Goal: Information Seeking & Learning: Understand process/instructions

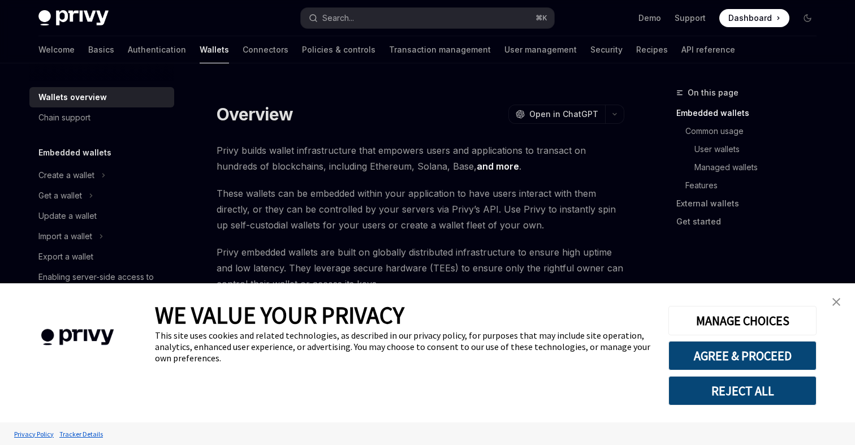
click at [836, 302] on img "close banner" at bounding box center [837, 302] width 8 height 8
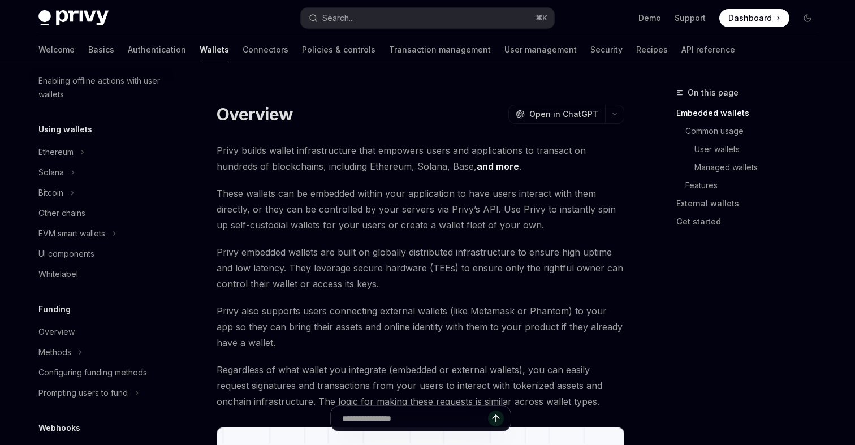
scroll to position [234, 0]
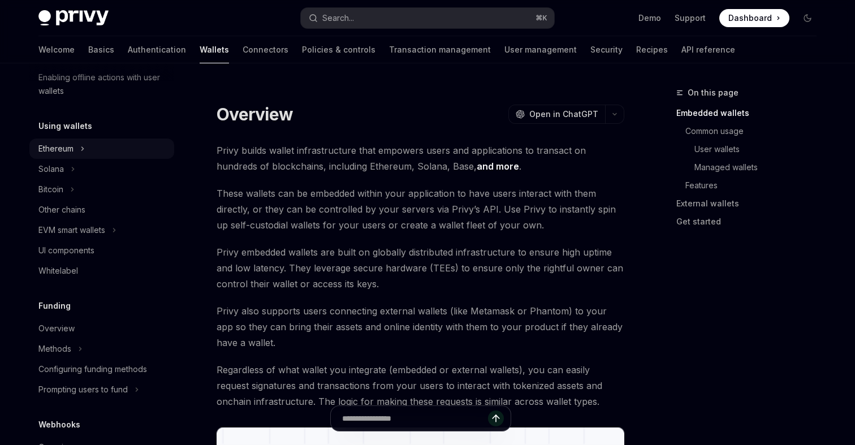
click at [79, 147] on button "Ethereum" at bounding box center [101, 149] width 145 height 20
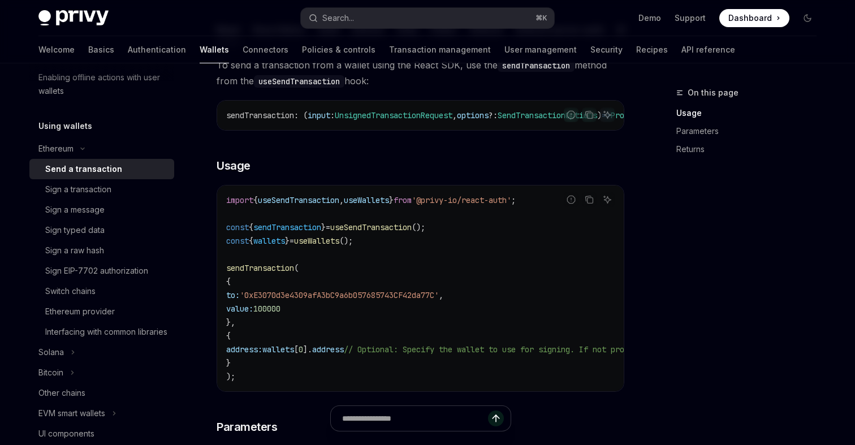
scroll to position [127, 0]
click at [275, 245] on span "wallets" at bounding box center [269, 240] width 32 height 10
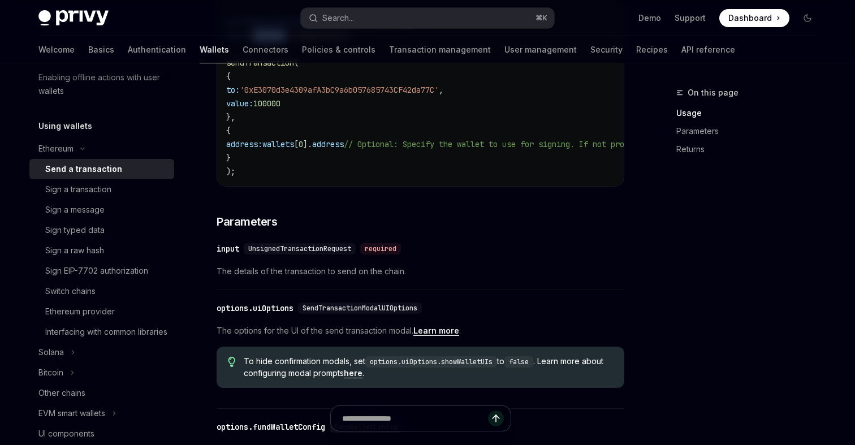
scroll to position [338, 0]
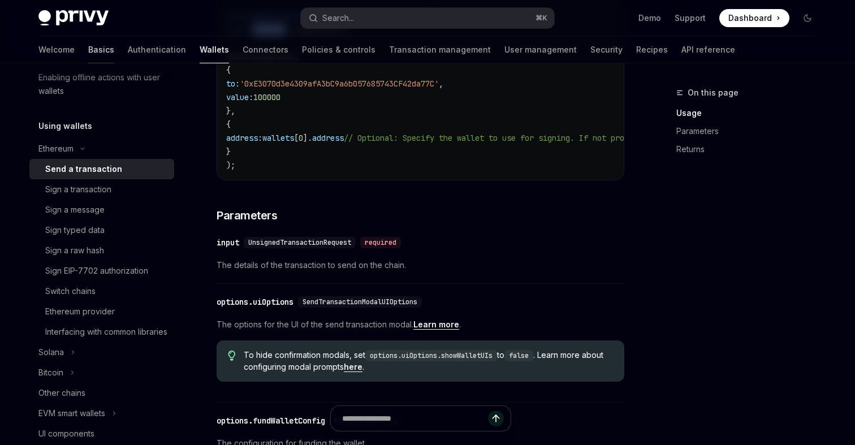
click at [88, 54] on link "Basics" at bounding box center [101, 49] width 26 height 27
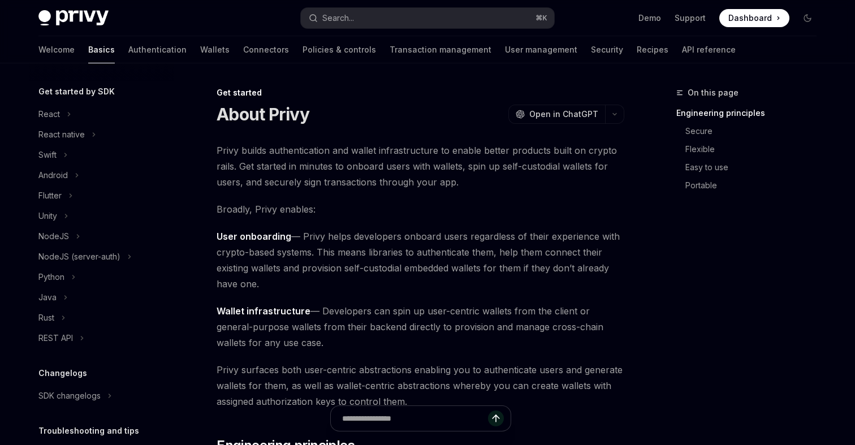
scroll to position [115, 0]
click at [58, 117] on div "React" at bounding box center [48, 115] width 21 height 14
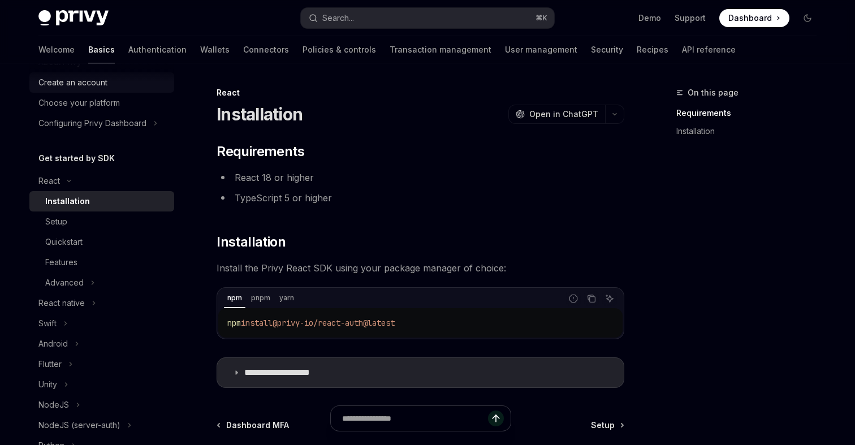
scroll to position [32, 0]
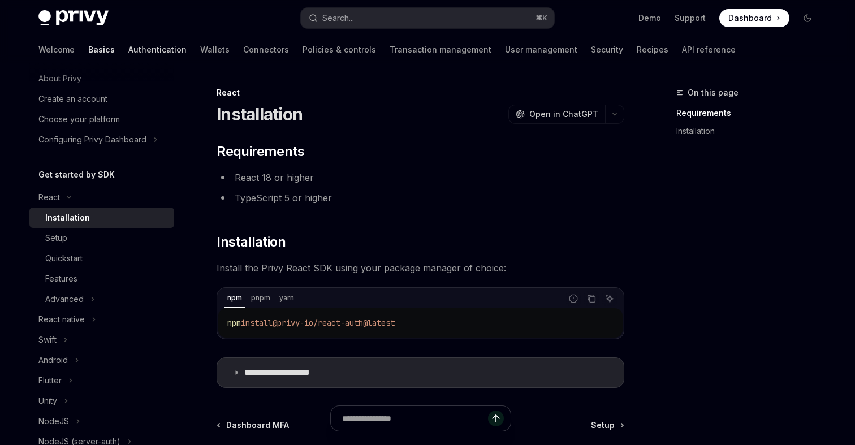
click at [128, 48] on link "Authentication" at bounding box center [157, 49] width 58 height 27
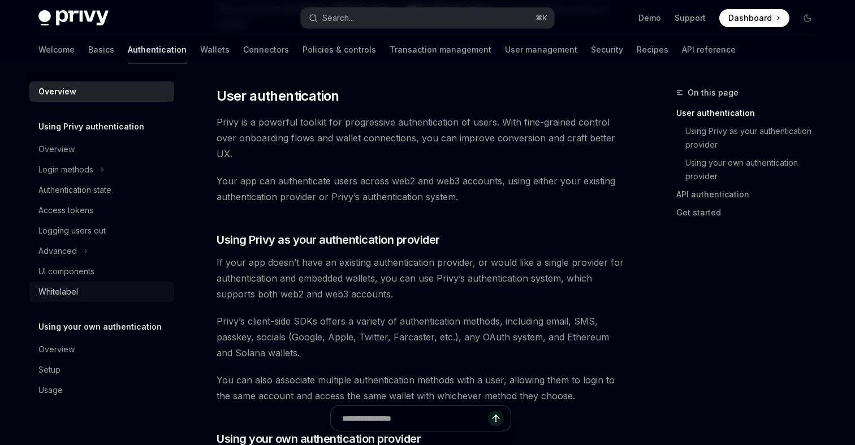
scroll to position [234, 0]
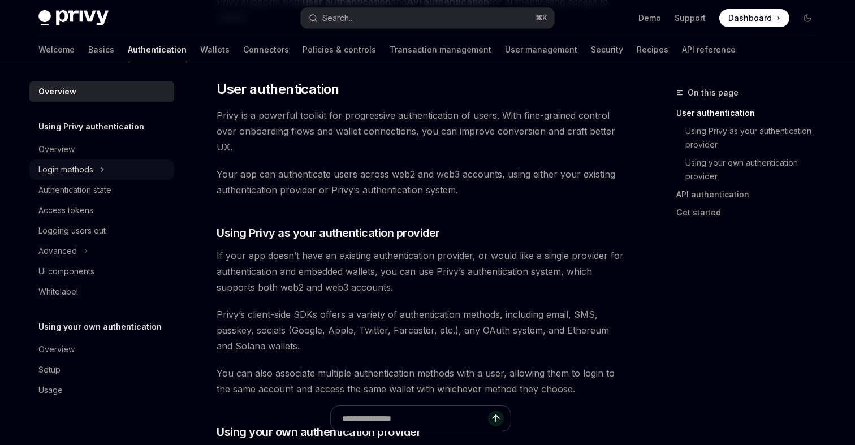
click at [100, 171] on button "Login methods" at bounding box center [101, 170] width 145 height 20
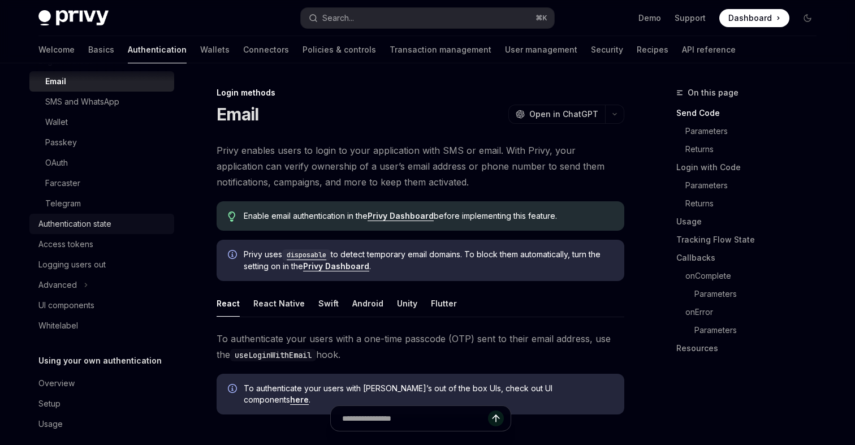
scroll to position [120, 0]
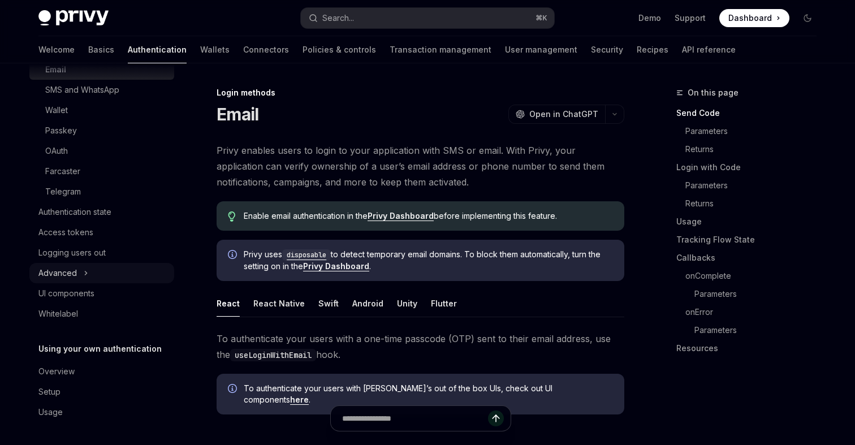
click at [87, 272] on icon "Toggle Advanced section" at bounding box center [86, 273] width 5 height 14
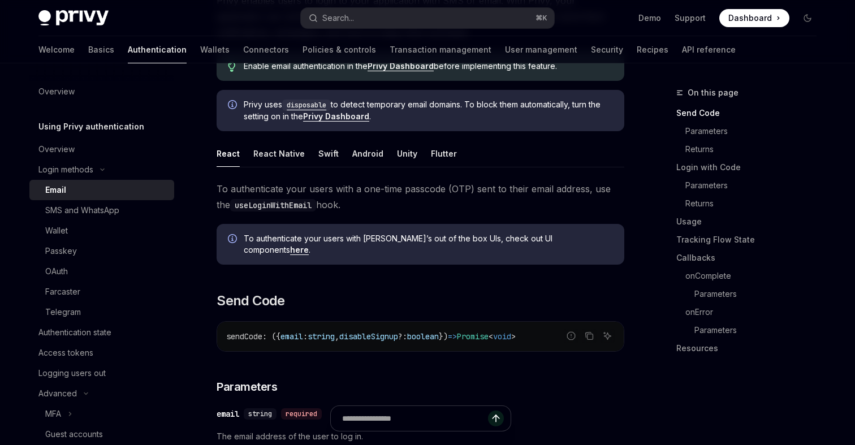
scroll to position [0, 0]
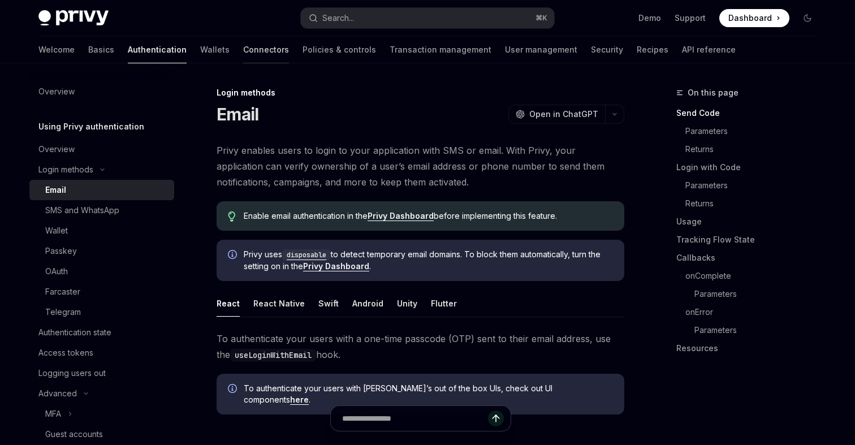
click at [243, 46] on link "Connectors" at bounding box center [266, 49] width 46 height 27
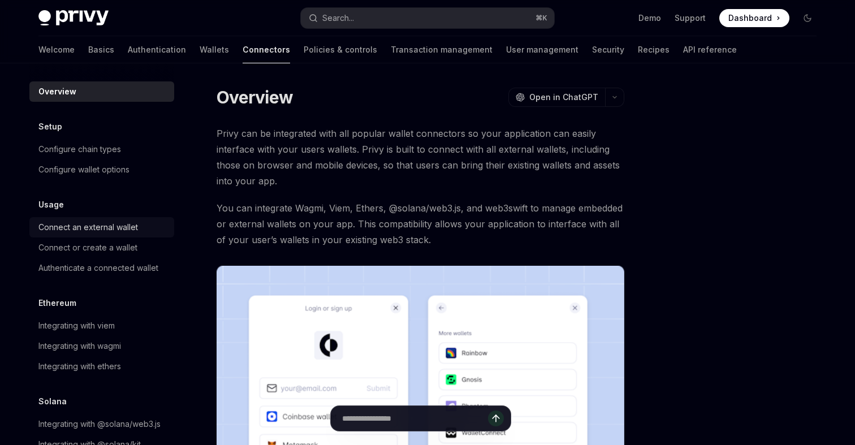
click at [114, 232] on div "Connect an external wallet" at bounding box center [88, 228] width 100 height 14
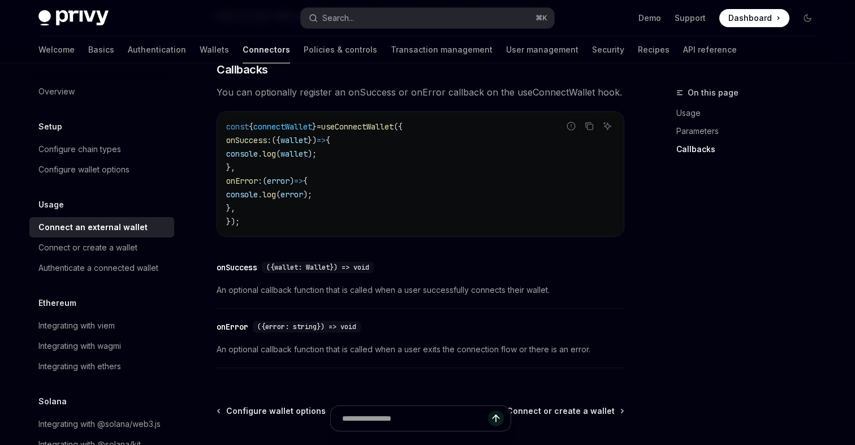
scroll to position [680, 0]
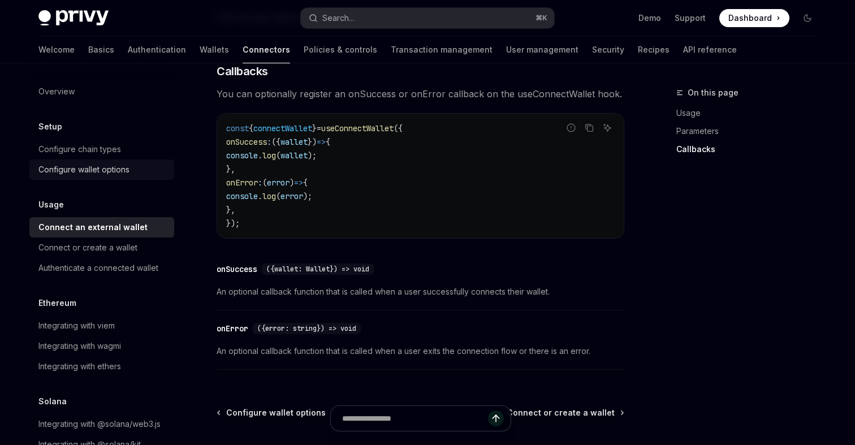
click at [105, 170] on div "Configure wallet options" at bounding box center [83, 170] width 91 height 14
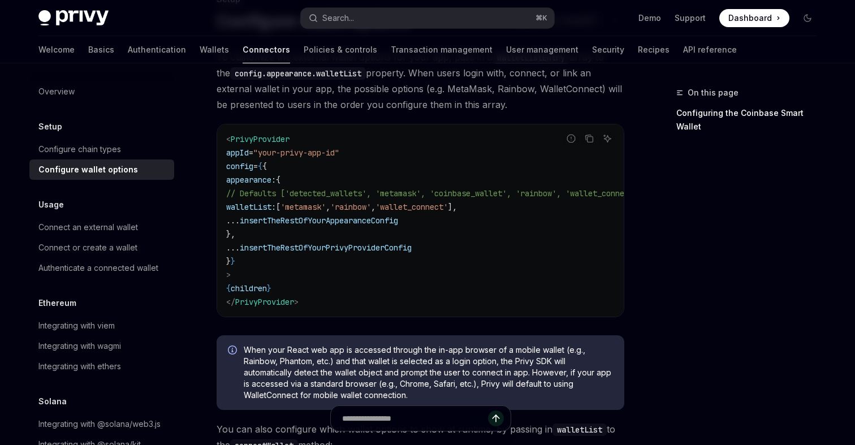
scroll to position [98, 0]
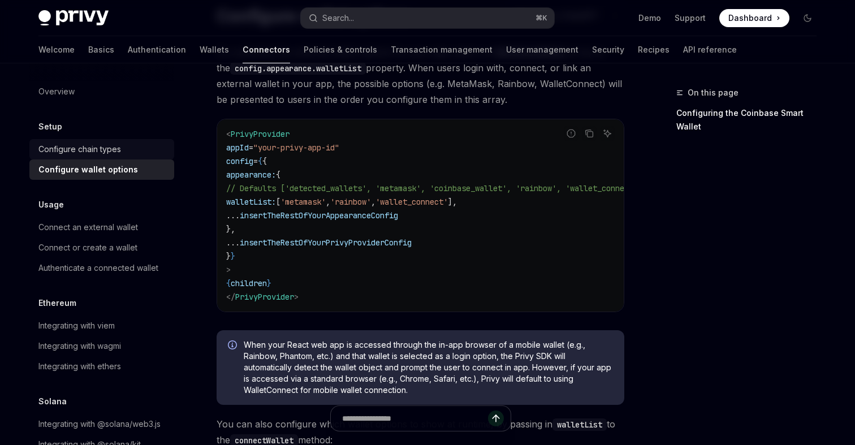
click at [102, 152] on div "Configure chain types" at bounding box center [79, 150] width 83 height 14
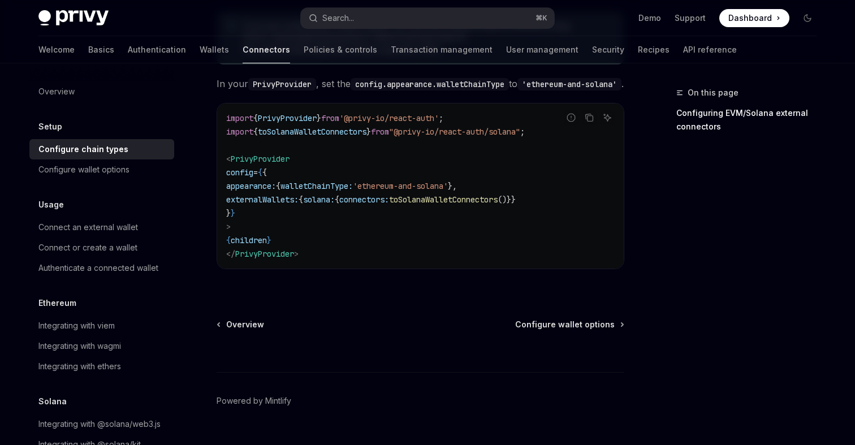
scroll to position [292, 0]
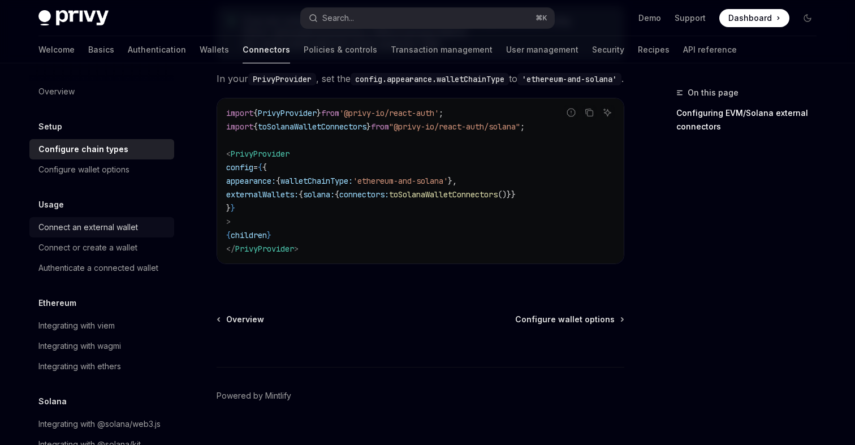
click at [108, 233] on div "Connect an external wallet" at bounding box center [88, 228] width 100 height 14
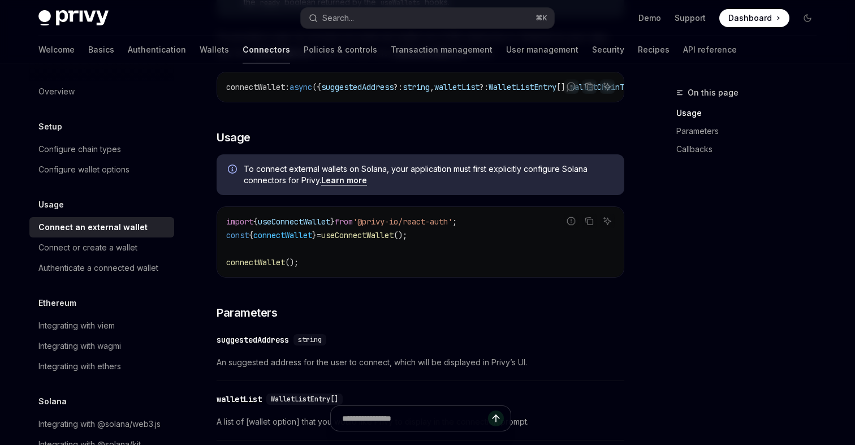
scroll to position [221, 0]
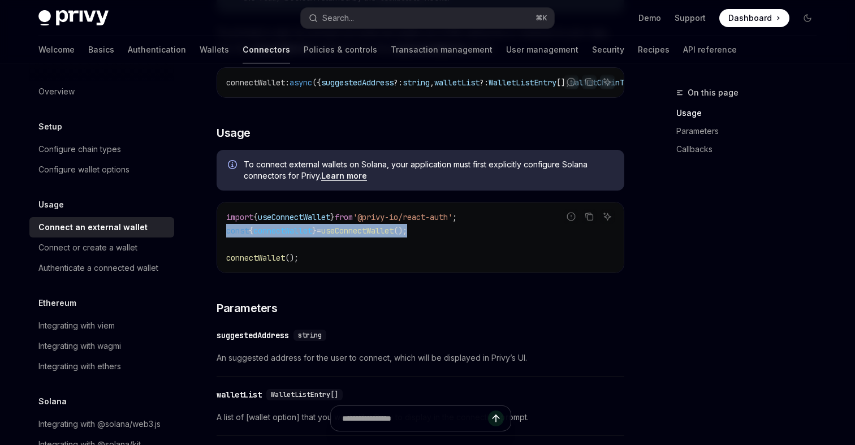
drag, startPoint x: 431, startPoint y: 233, endPoint x: 224, endPoint y: 234, distance: 207.0
click at [224, 234] on div "import { useConnectWallet } from '@privy-io/react-auth' ; const { connectWallet…" at bounding box center [420, 237] width 407 height 70
copy span "const { connectWallet } = useConnectWallet ();"
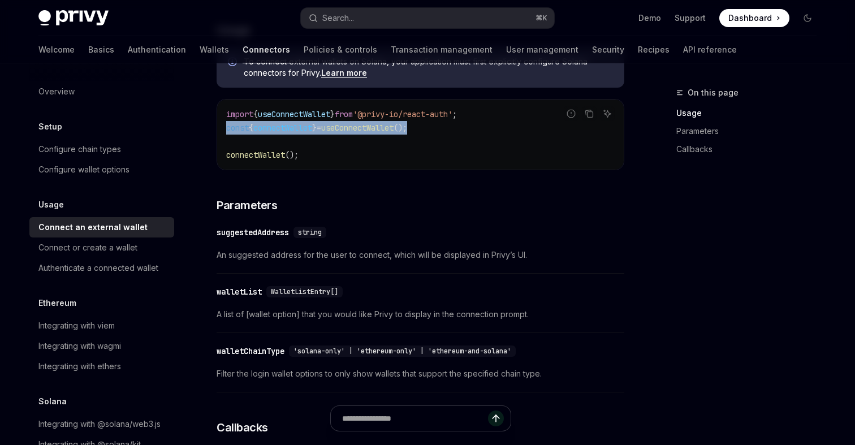
scroll to position [333, 0]
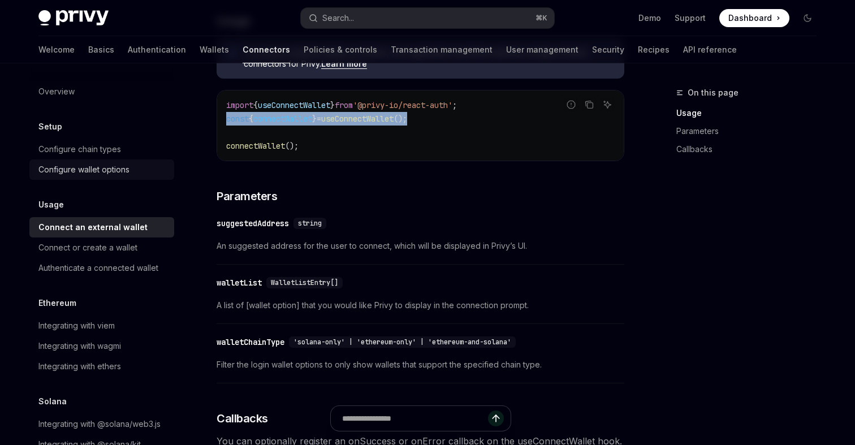
click at [74, 169] on div "Configure wallet options" at bounding box center [83, 170] width 91 height 14
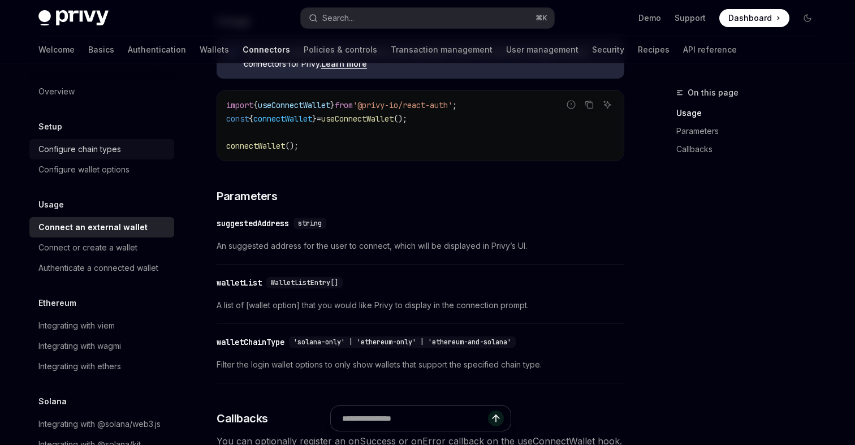
click at [88, 149] on div "Configure chain types" at bounding box center [79, 150] width 83 height 14
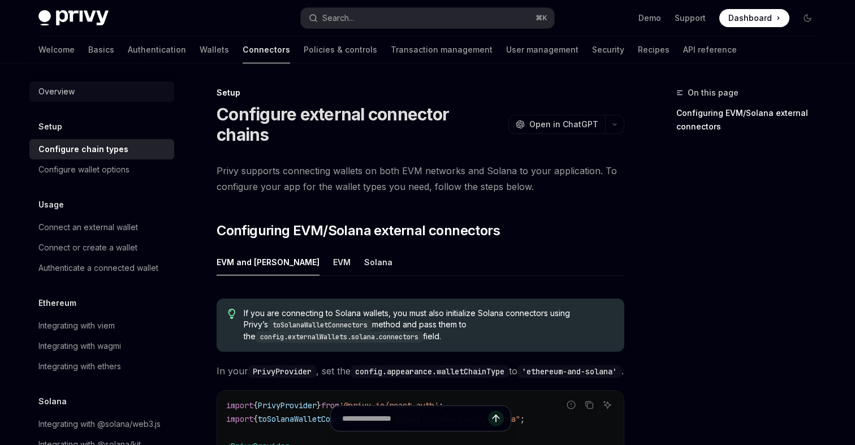
click at [76, 86] on div "Overview" at bounding box center [102, 92] width 129 height 14
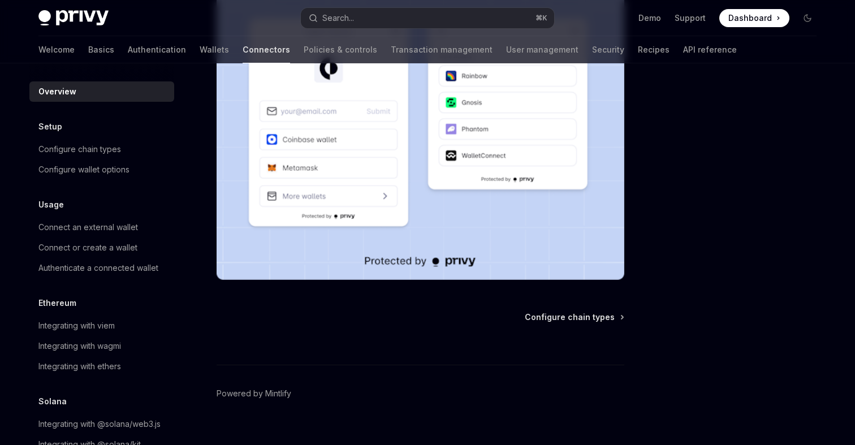
scroll to position [295, 0]
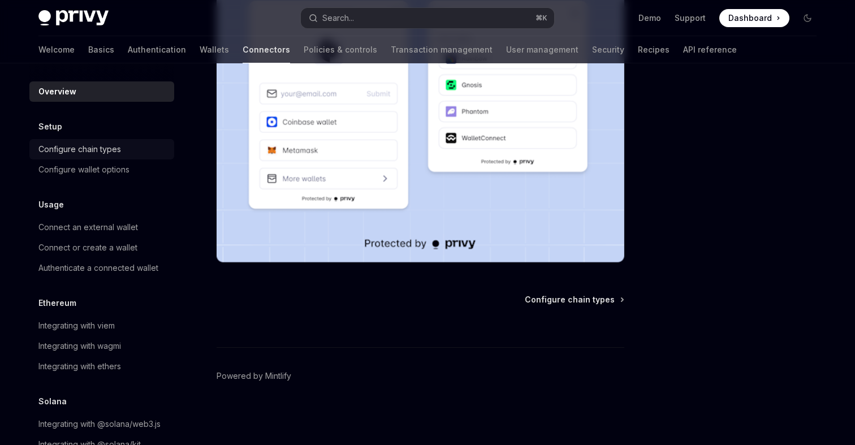
click at [96, 148] on div "Configure chain types" at bounding box center [79, 150] width 83 height 14
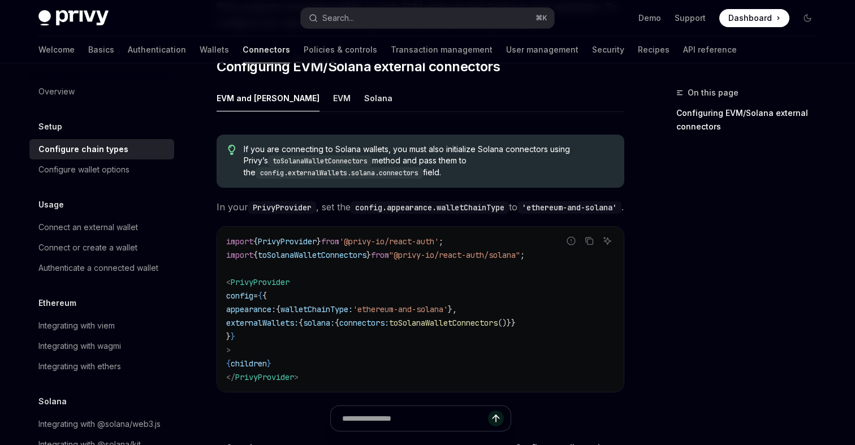
scroll to position [156, 0]
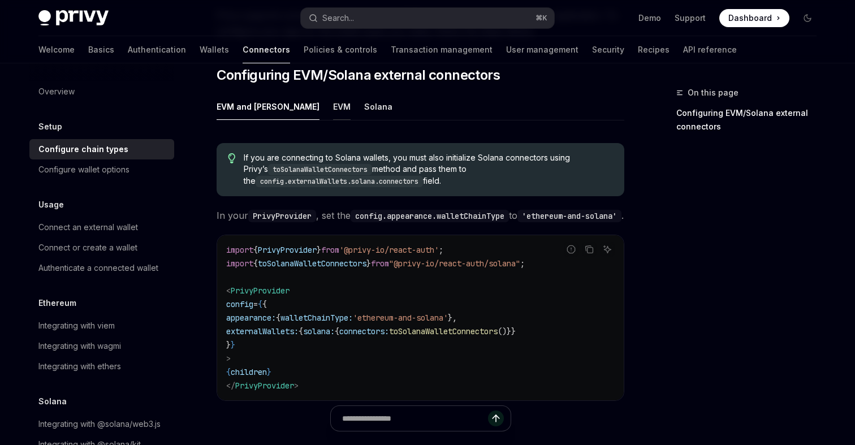
click at [333, 105] on button "EVM" at bounding box center [342, 106] width 18 height 27
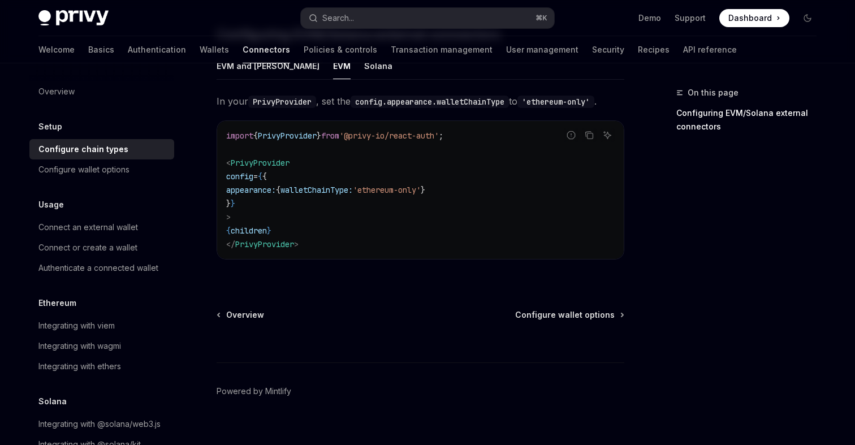
scroll to position [197, 0]
drag, startPoint x: 307, startPoint y: 190, endPoint x: 458, endPoint y: 189, distance: 150.5
click at [425, 189] on span "appearance: { walletChainType: 'ethereum-only' }" at bounding box center [325, 189] width 199 height 10
copy span "walletChainType: 'ethereum-only'"
click at [352, 196] on code "import { PrivyProvider } from '@privy-io/react-auth' ; < PrivyProvider config =…" at bounding box center [420, 189] width 389 height 122
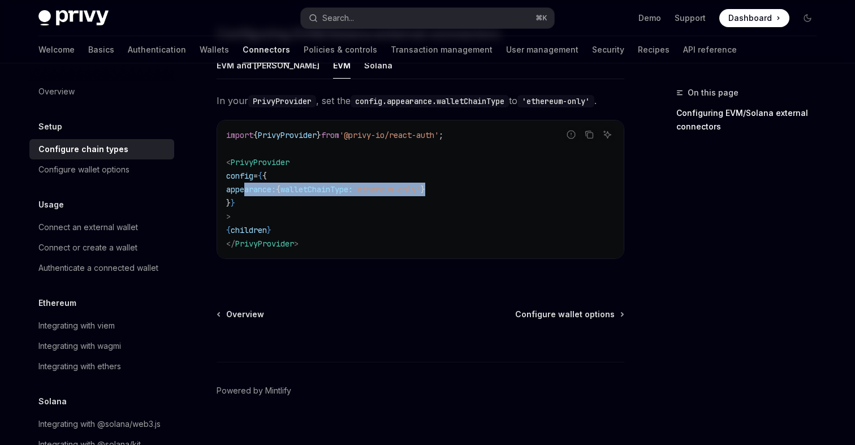
drag, startPoint x: 244, startPoint y: 192, endPoint x: 472, endPoint y: 193, distance: 228.5
click at [472, 193] on code "import { PrivyProvider } from '@privy-io/react-auth' ; < PrivyProvider config =…" at bounding box center [420, 189] width 389 height 122
copy span "appearance: { walletChainType: 'ethereum-only' }"
click at [381, 241] on code "import { PrivyProvider } from '@privy-io/react-auth' ; < PrivyProvider config =…" at bounding box center [420, 189] width 389 height 122
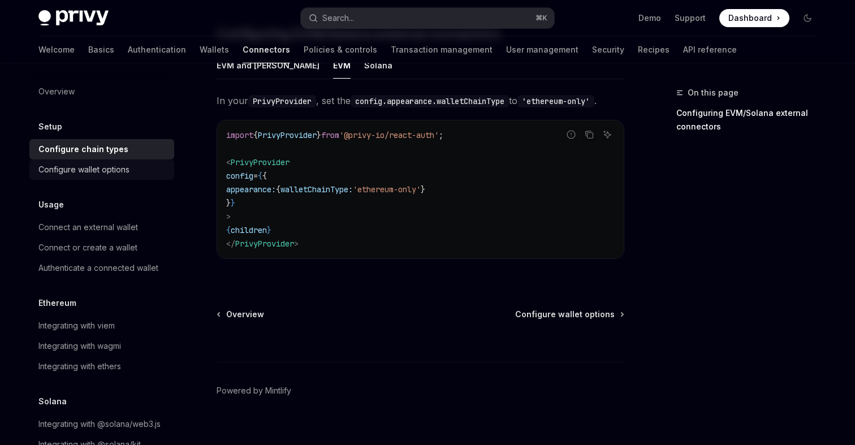
click at [111, 171] on div "Configure wallet options" at bounding box center [83, 170] width 91 height 14
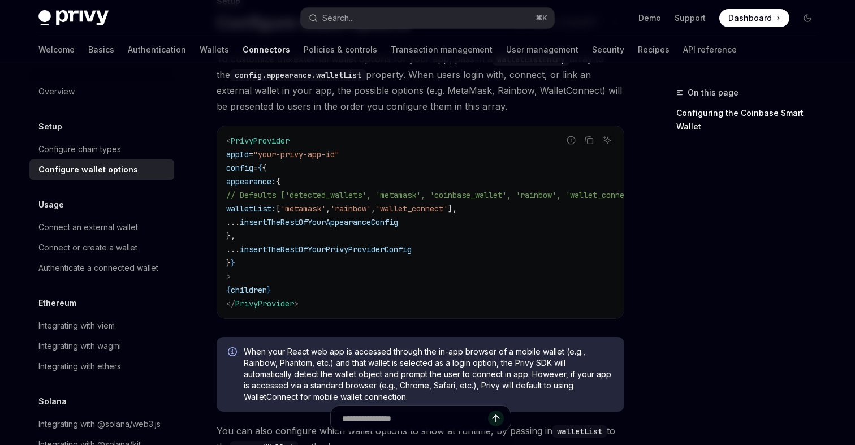
scroll to position [81, 0]
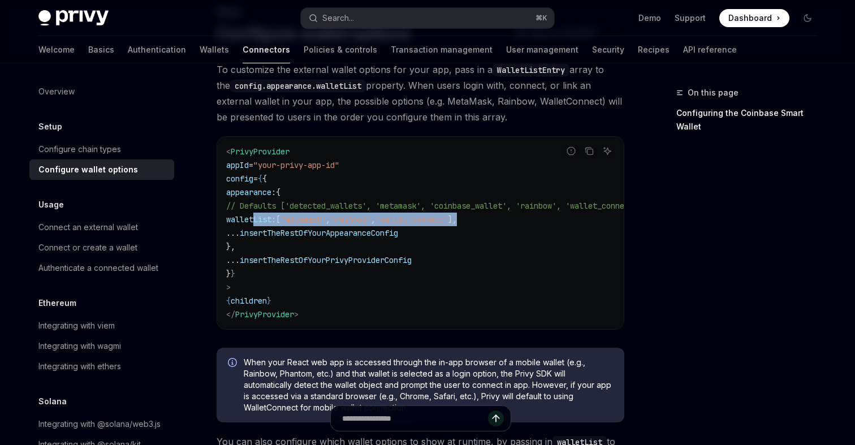
drag, startPoint x: 256, startPoint y: 218, endPoint x: 523, endPoint y: 223, distance: 266.5
click at [523, 223] on code "< PrivyProvider appId = "your-privy-app-id" config = { { appearance: { // Defau…" at bounding box center [447, 233] width 443 height 176
copy span "walletList: [ 'metamask' , 'rainbow' , 'wallet_connect' ],"
click at [91, 154] on div "Configure chain types" at bounding box center [79, 150] width 83 height 14
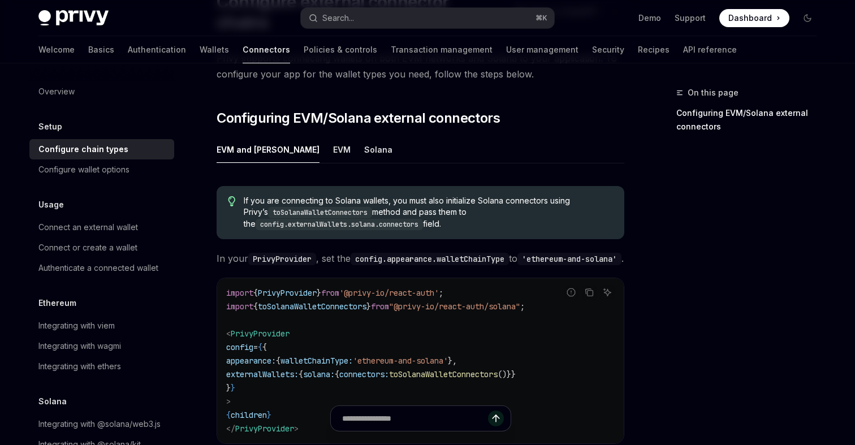
scroll to position [134, 0]
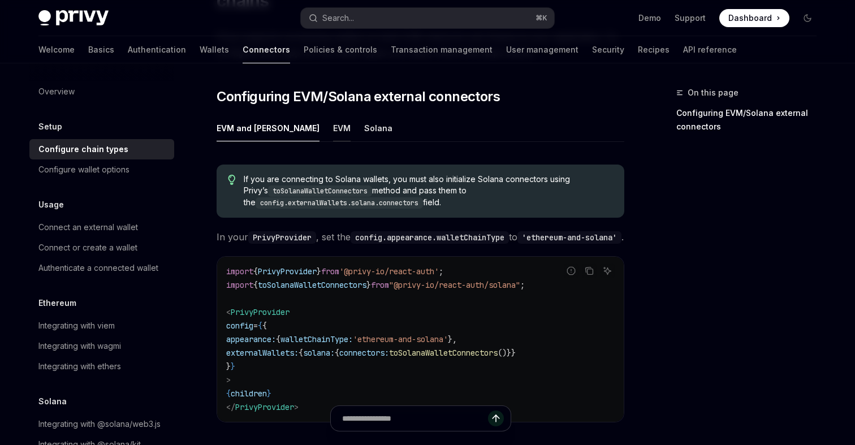
click at [333, 126] on button "EVM" at bounding box center [342, 128] width 18 height 27
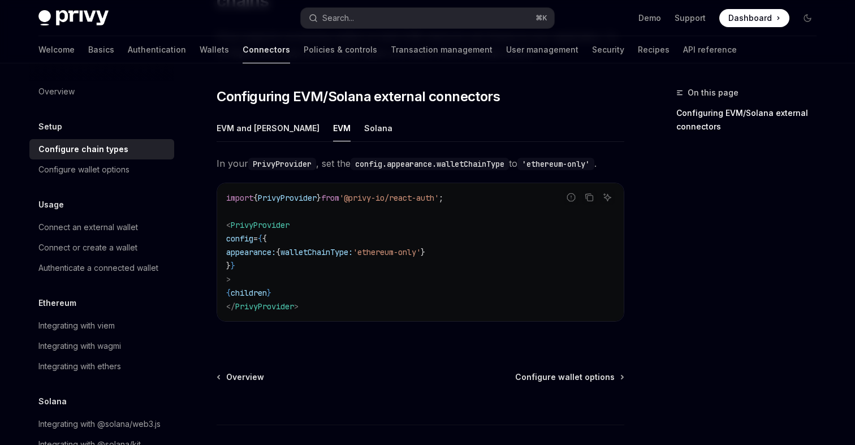
click at [400, 145] on div "EVM and [PERSON_NAME] In your PrivyProvider , set the config.appearance.walletC…" at bounding box center [421, 227] width 408 height 225
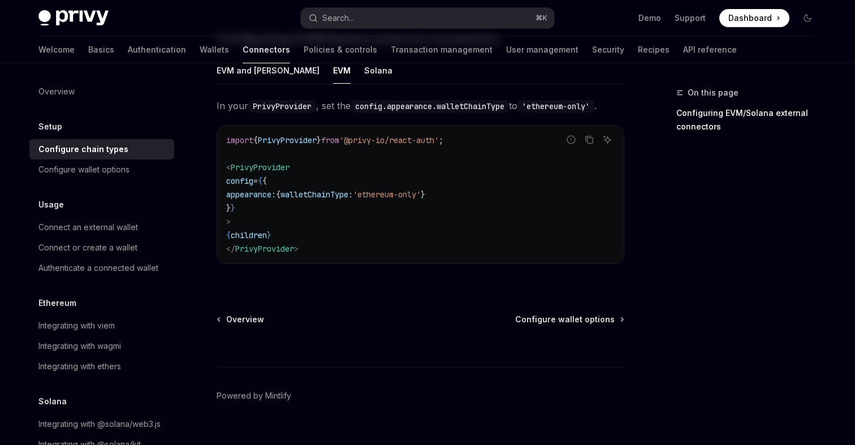
scroll to position [205, 0]
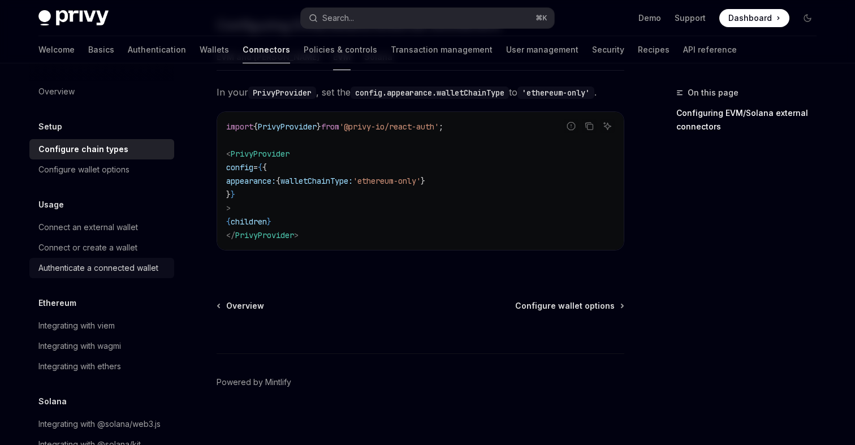
click at [106, 269] on div "Authenticate a connected wallet" at bounding box center [98, 268] width 120 height 14
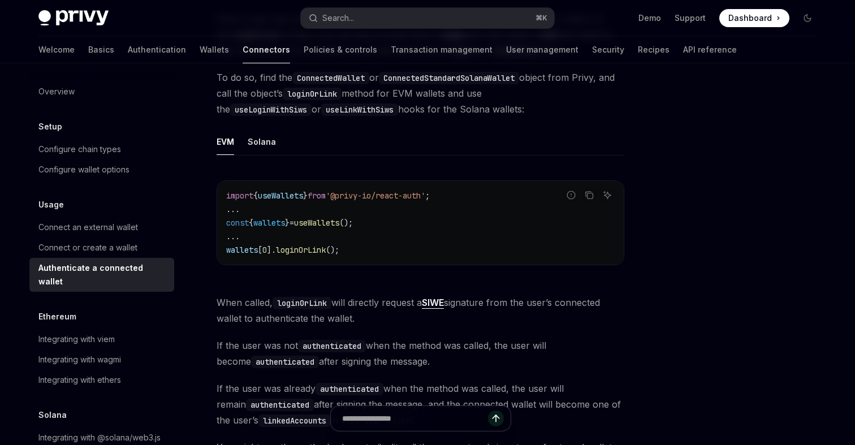
scroll to position [175, 0]
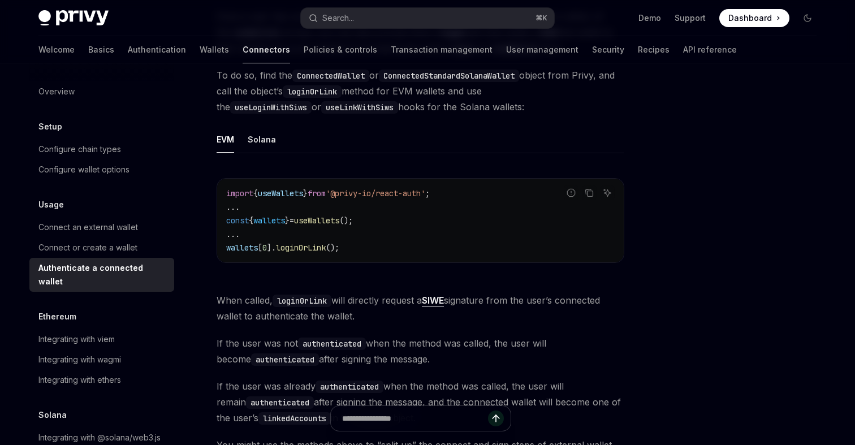
click at [275, 222] on span "wallets" at bounding box center [269, 220] width 32 height 10
click at [339, 223] on span "useWallets" at bounding box center [316, 220] width 45 height 10
drag, startPoint x: 383, startPoint y: 222, endPoint x: 227, endPoint y: 222, distance: 156.7
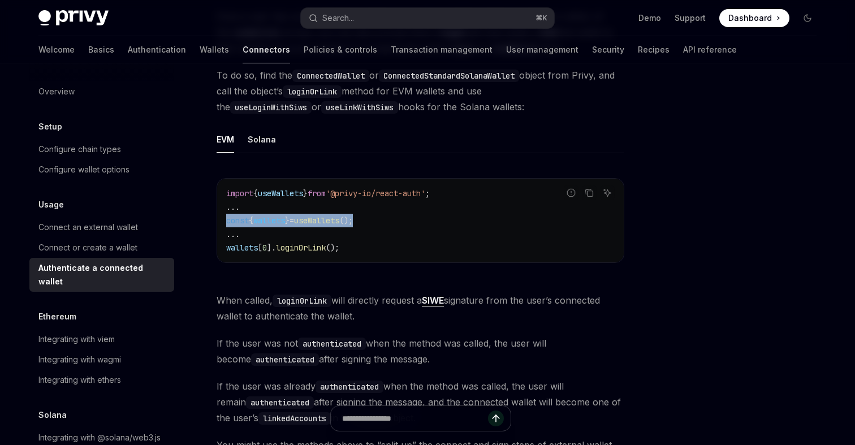
click at [227, 222] on code "import { useWallets } from '@privy-io/react-auth' ; ... const { wallets } = use…" at bounding box center [420, 221] width 389 height 68
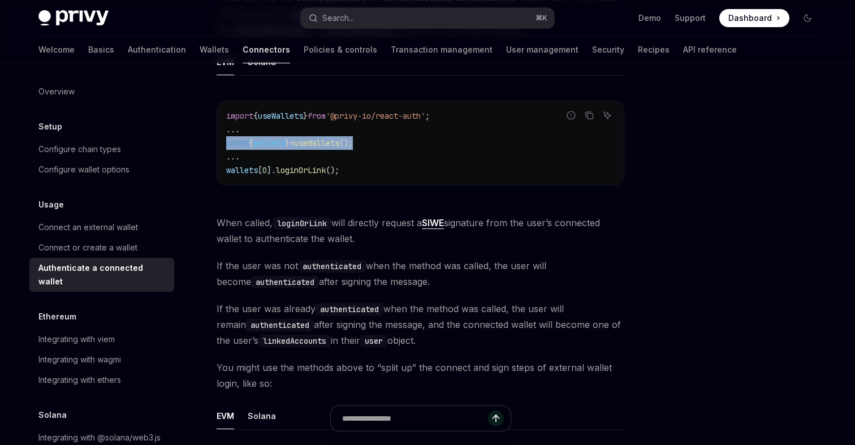
scroll to position [266, 0]
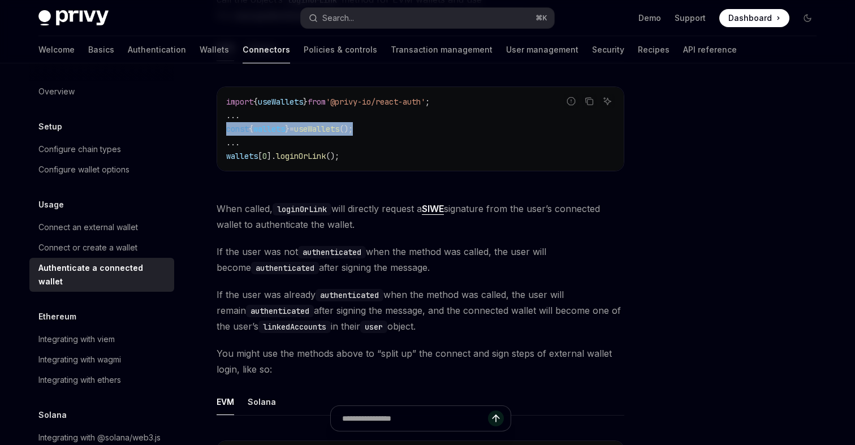
copy span "const { wallets } = useWallets ();"
click at [318, 158] on span "loginOrLink" at bounding box center [301, 156] width 50 height 10
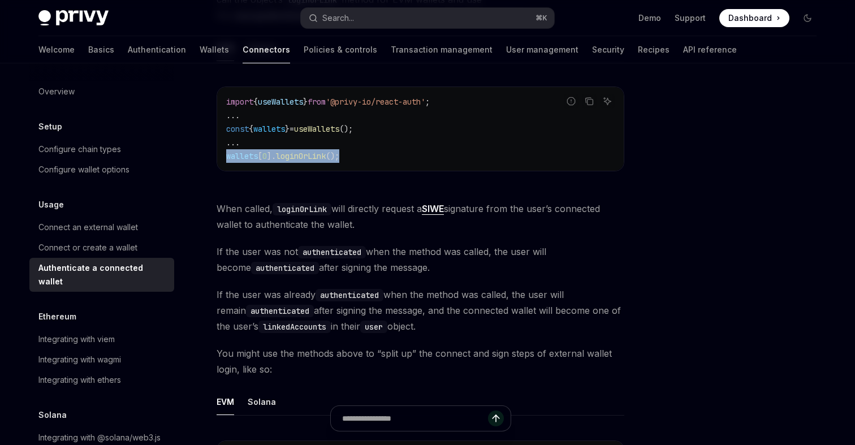
drag, startPoint x: 361, startPoint y: 160, endPoint x: 227, endPoint y: 160, distance: 133.5
click at [227, 160] on code "import { useWallets } from '@privy-io/react-auth' ; ... const { wallets } = use…" at bounding box center [420, 129] width 389 height 68
copy span "wallets [ 0 ]. loginOrLink ();"
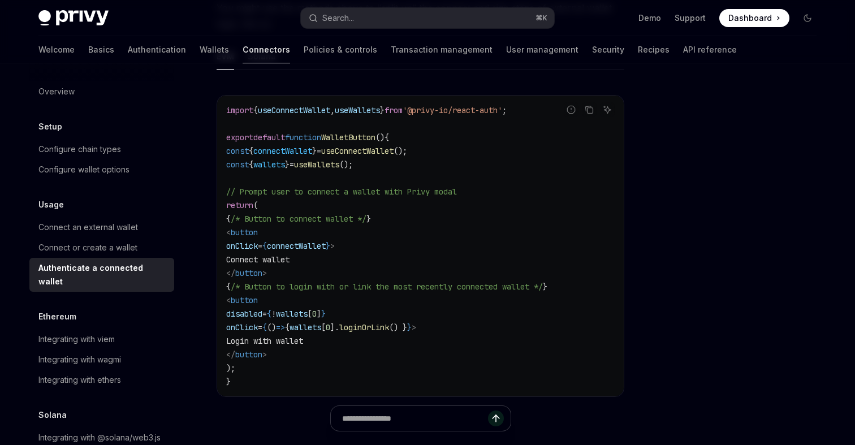
scroll to position [613, 0]
drag, startPoint x: 373, startPoint y: 163, endPoint x: 221, endPoint y: 165, distance: 152.7
click at [221, 165] on div "import { useConnectWallet , useWallets } from '@privy-io/react-auth' ; export d…" at bounding box center [420, 244] width 407 height 301
copy span "const { wallets } = useWallets ();"
drag, startPoint x: 265, startPoint y: 258, endPoint x: 346, endPoint y: 258, distance: 81.4
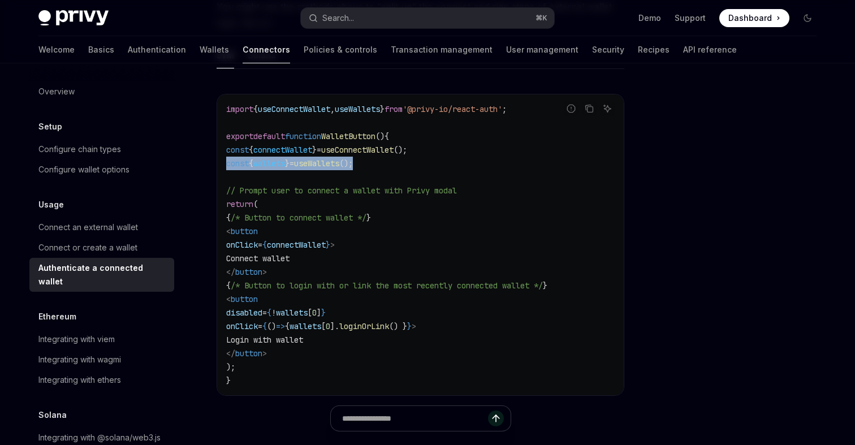
click at [346, 258] on code "import { useConnectWallet , useWallets } from '@privy-io/react-auth' ; export d…" at bounding box center [420, 244] width 389 height 285
click at [300, 277] on code "import { useConnectWallet , useWallets } from '@privy-io/react-auth' ; export d…" at bounding box center [420, 244] width 389 height 285
click at [380, 311] on code "import { useConnectWallet , useWallets } from '@privy-io/react-auth' ; export d…" at bounding box center [420, 244] width 389 height 285
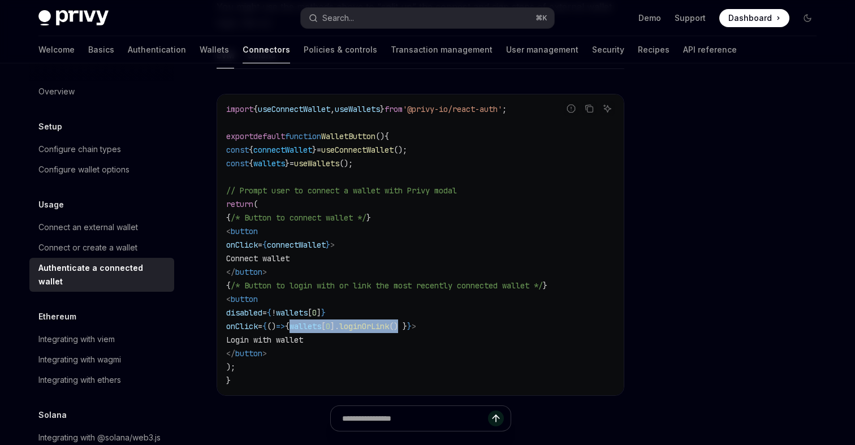
drag, startPoint x: 460, startPoint y: 326, endPoint x: 346, endPoint y: 329, distance: 114.3
click at [346, 329] on span "onClick = { () => { wallets [ 0 ]. loginOrLink () } } >" at bounding box center [321, 326] width 190 height 10
copy span "wallets [ 0 ]. loginOrLink ()"
drag, startPoint x: 364, startPoint y: 313, endPoint x: 313, endPoint y: 312, distance: 50.4
click at [313, 312] on span "disabled = { ! wallets [ 0 ] }" at bounding box center [276, 313] width 100 height 10
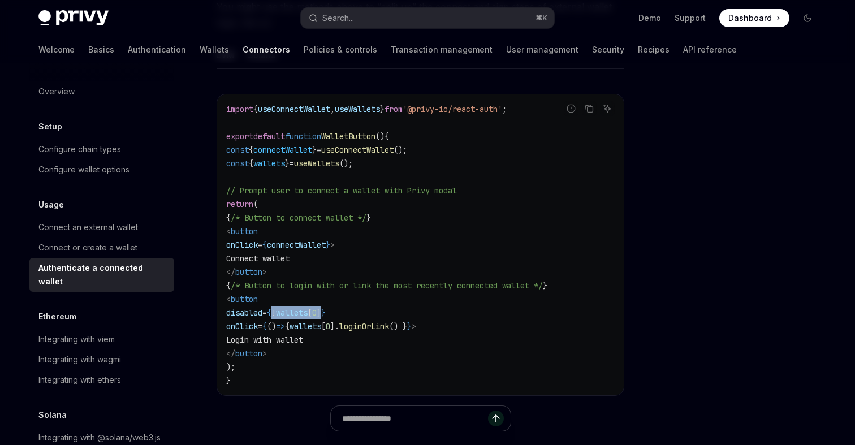
copy span "! wallets [ 0 ]"
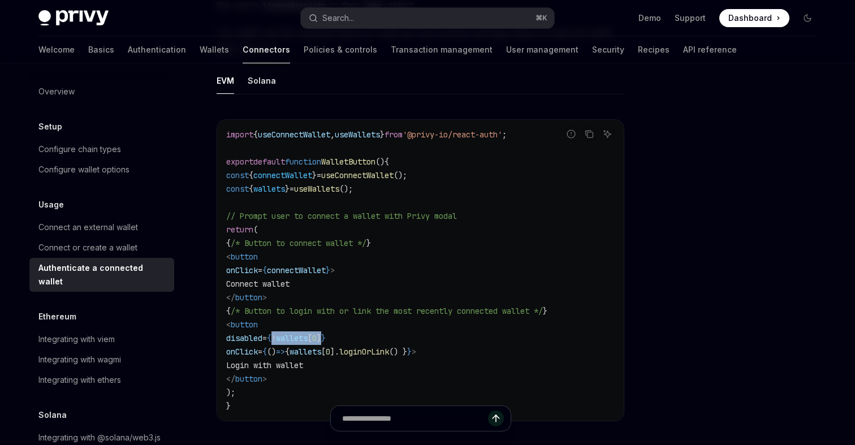
scroll to position [566, 0]
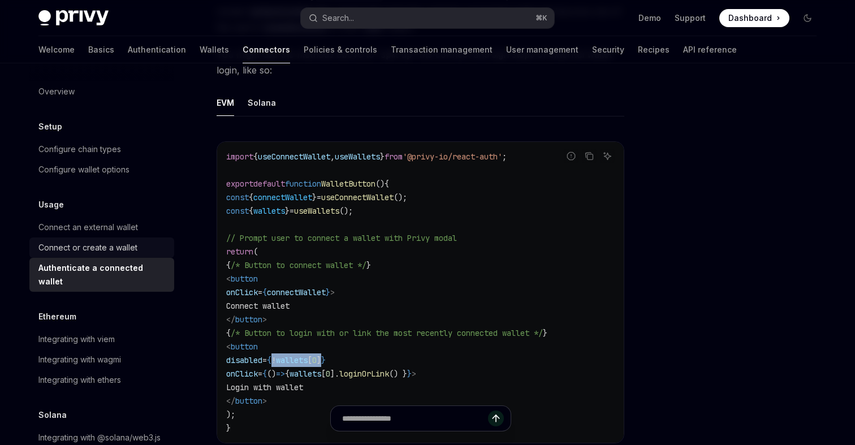
click at [123, 246] on div "Connect or create a wallet" at bounding box center [87, 248] width 99 height 14
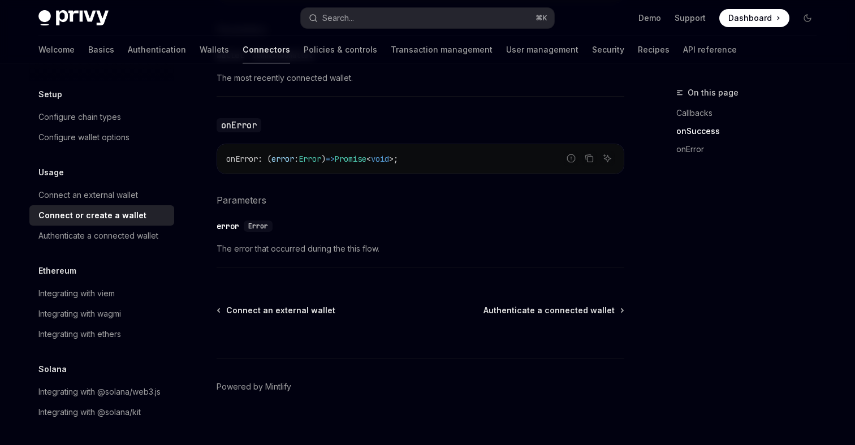
scroll to position [821, 0]
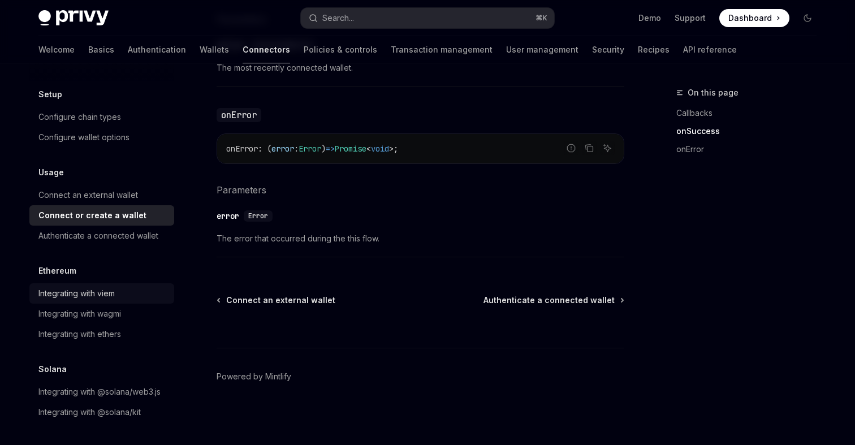
click at [103, 295] on div "Integrating with viem" at bounding box center [76, 294] width 76 height 14
type textarea "*"
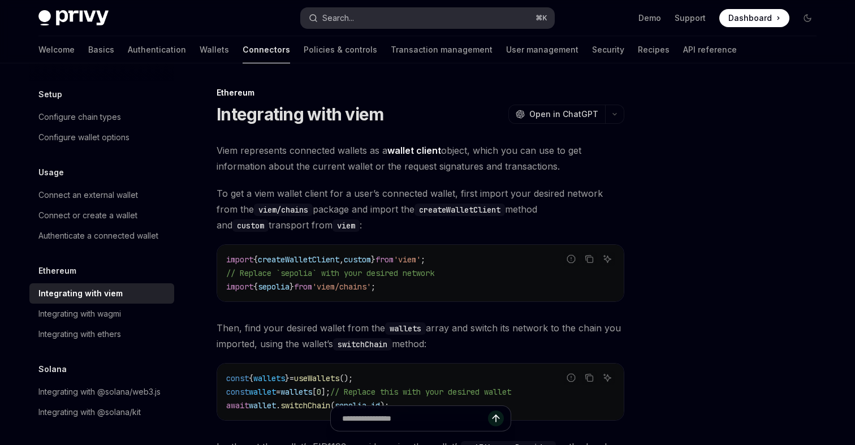
click at [380, 20] on button "Search... ⌘ K" at bounding box center [427, 18] width 253 height 20
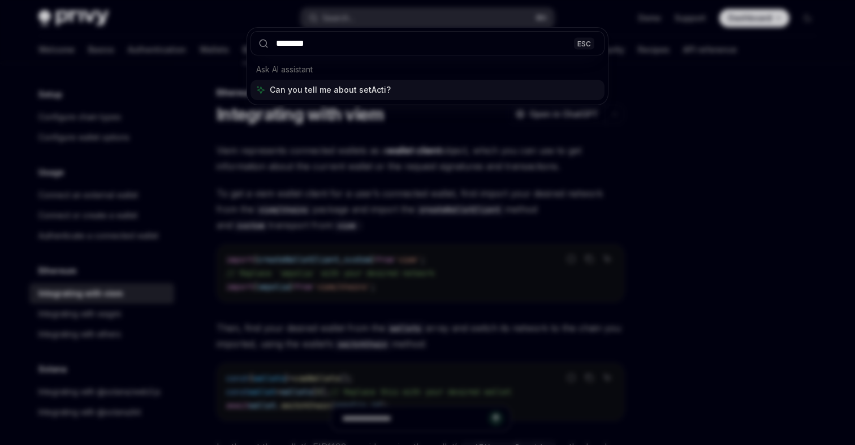
type input "*********"
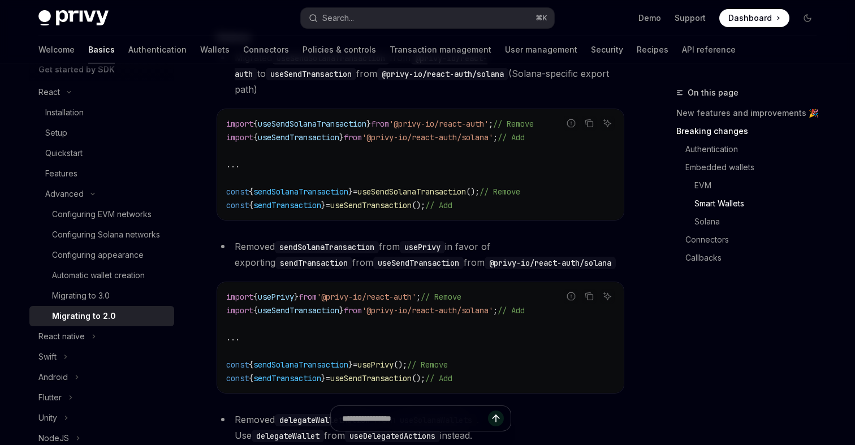
scroll to position [2125, 0]
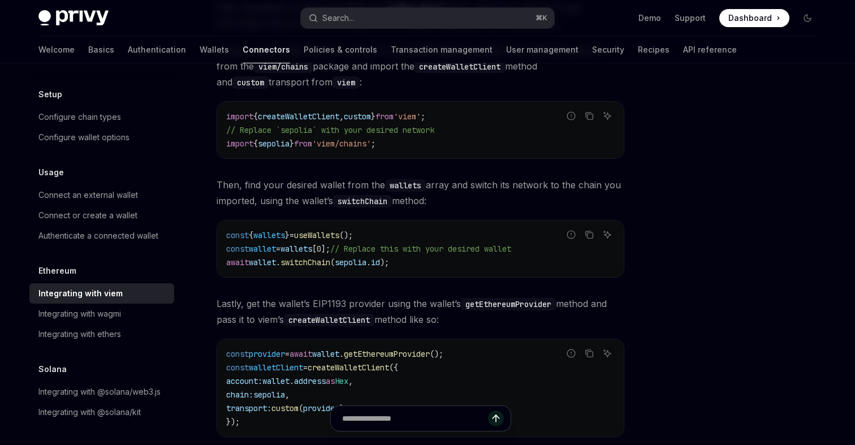
scroll to position [153, 0]
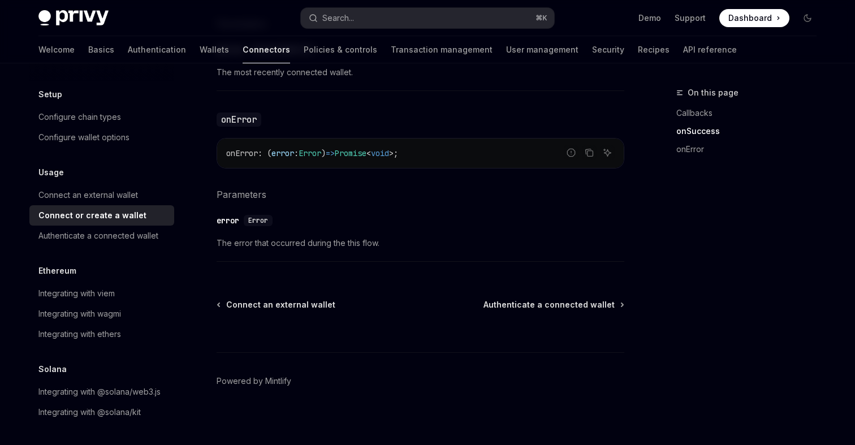
scroll to position [821, 0]
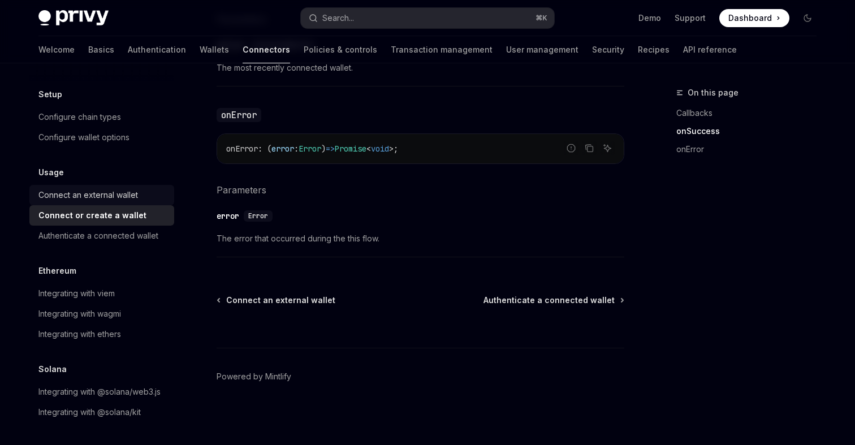
click at [107, 191] on div "Connect an external wallet" at bounding box center [88, 195] width 100 height 14
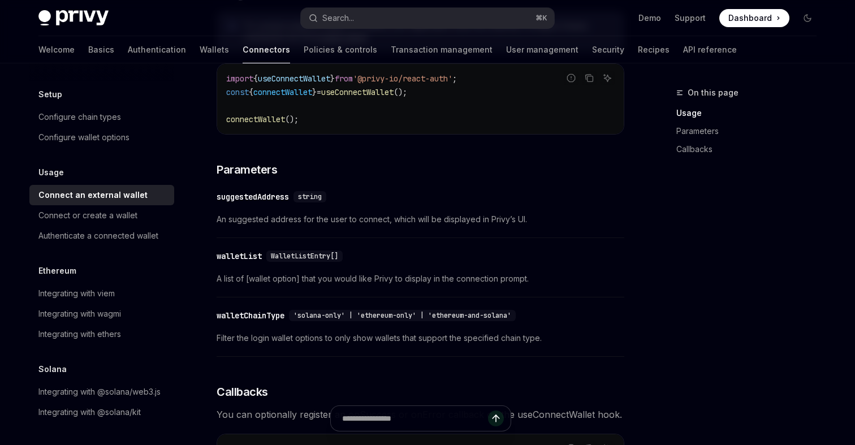
scroll to position [364, 0]
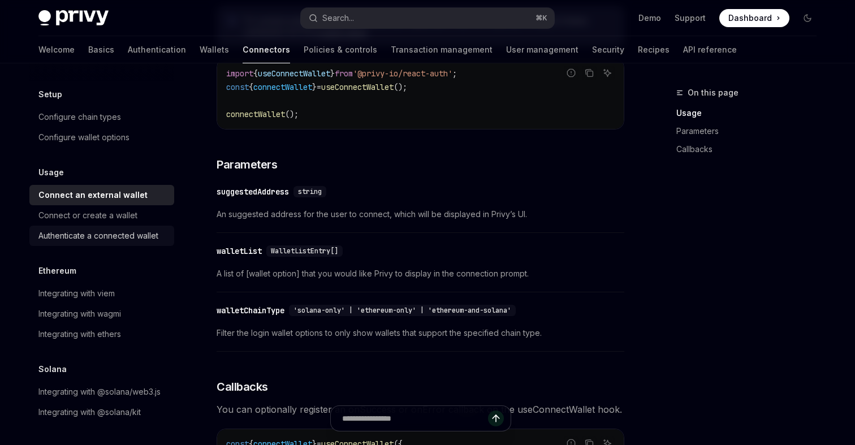
click at [122, 230] on div "Authenticate a connected wallet" at bounding box center [98, 236] width 120 height 14
type textarea "*"
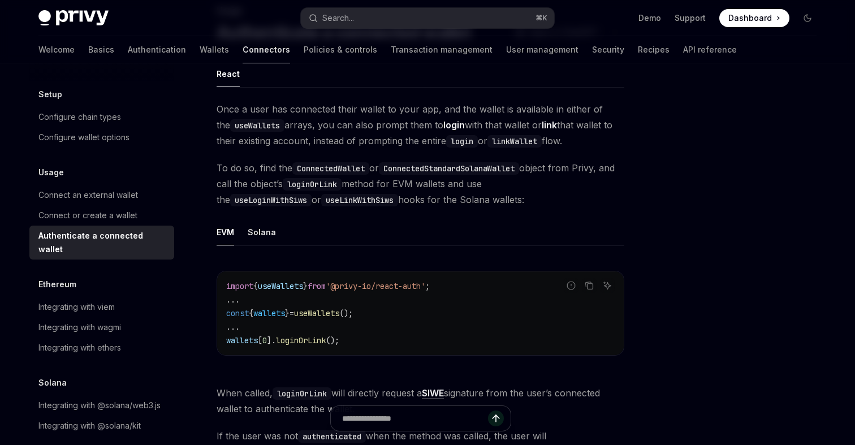
scroll to position [76, 0]
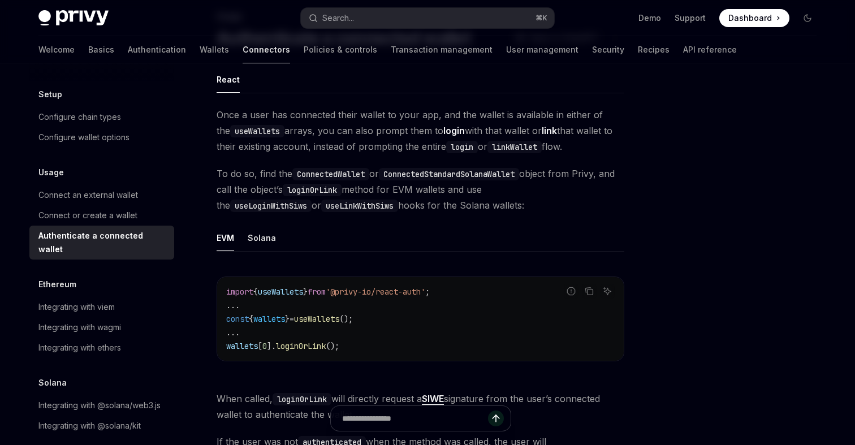
click at [312, 200] on code "useLoginWithSiws" at bounding box center [270, 206] width 81 height 12
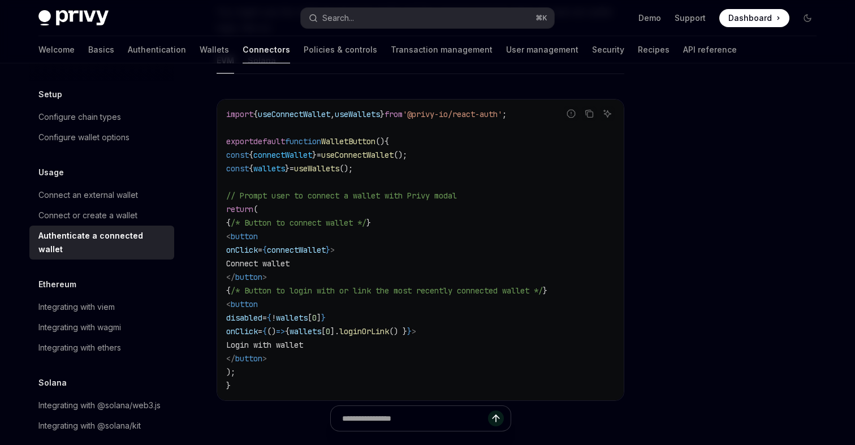
scroll to position [609, 0]
drag, startPoint x: 458, startPoint y: 330, endPoint x: 347, endPoint y: 330, distance: 111.4
click at [347, 330] on span "onClick = { () => { wallets [ 0 ]. loginOrLink () } } >" at bounding box center [321, 330] width 190 height 10
click at [375, 142] on span "WalletButton" at bounding box center [348, 140] width 54 height 10
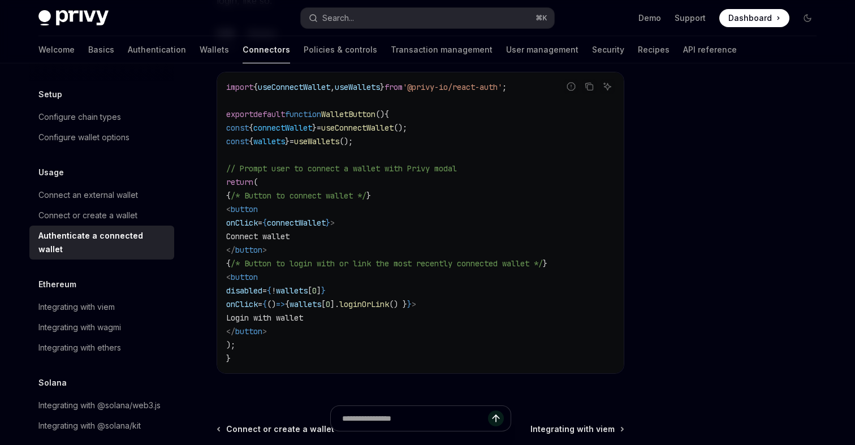
scroll to position [637, 0]
click at [588, 84] on icon "Copy the contents from the code block" at bounding box center [589, 84] width 9 height 9
click at [592, 81] on icon "Copy the contents from the code block" at bounding box center [589, 84] width 9 height 9
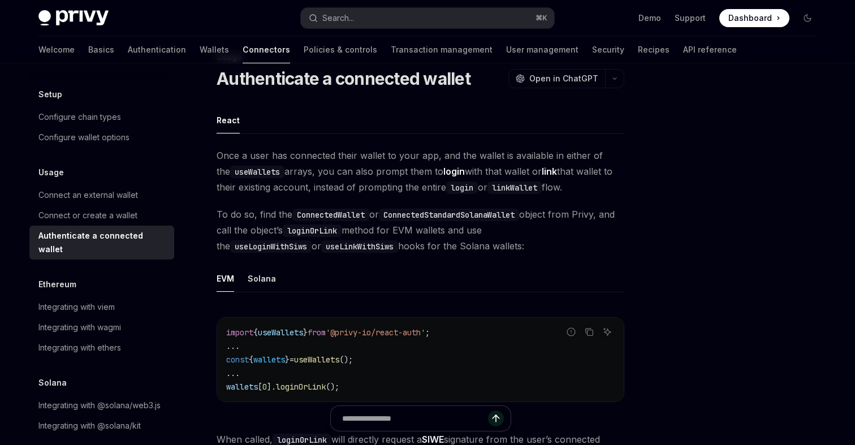
scroll to position [37, 0]
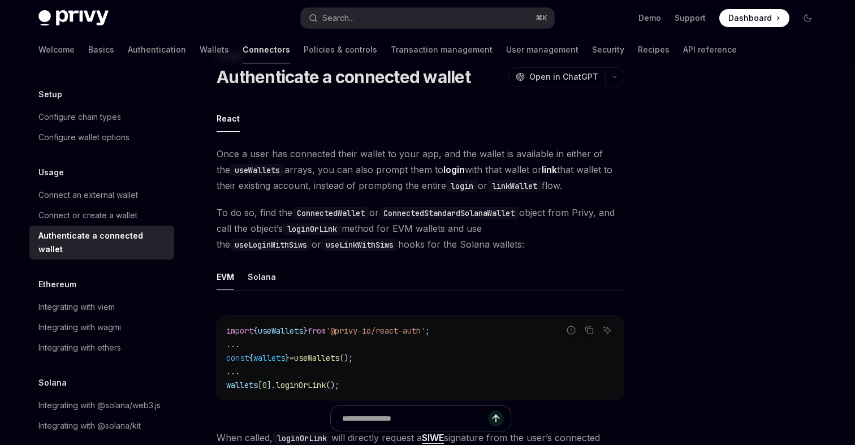
click at [342, 229] on code "loginOrLink" at bounding box center [312, 229] width 59 height 12
drag, startPoint x: 347, startPoint y: 386, endPoint x: 227, endPoint y: 386, distance: 119.9
click at [227, 386] on code "import { useWallets } from '@privy-io/react-auth' ; ... const { wallets } = use…" at bounding box center [420, 358] width 389 height 68
copy span "wallets [ 0 ]. loginOrLink ();"
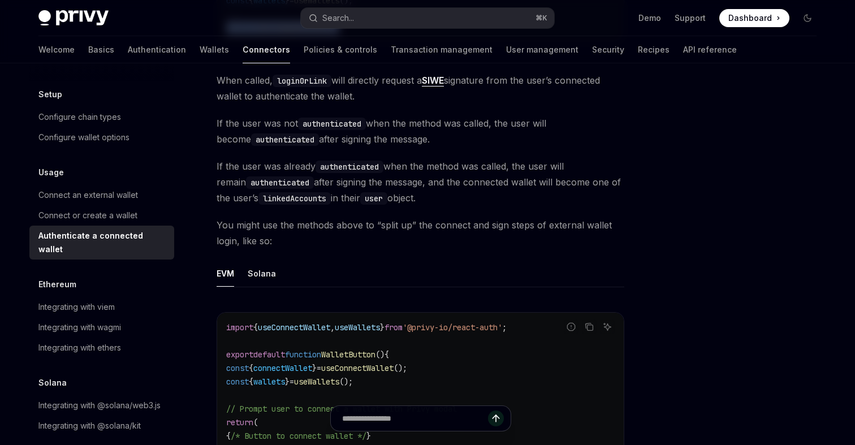
scroll to position [395, 0]
click at [91, 195] on div "Connect an external wallet" at bounding box center [88, 195] width 100 height 14
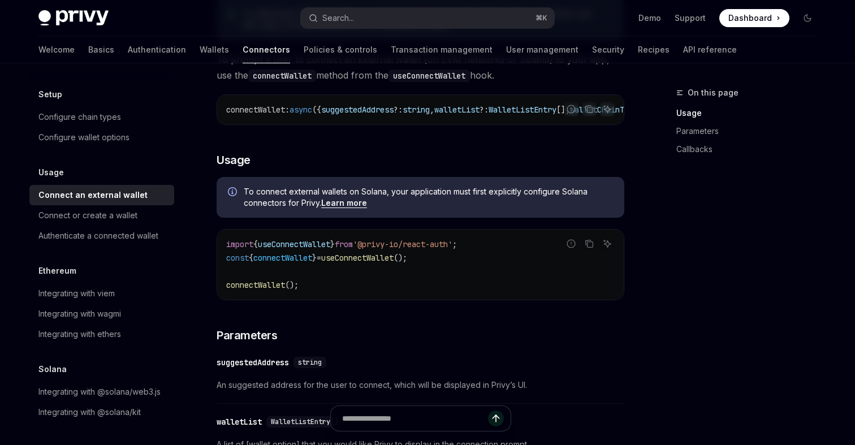
scroll to position [194, 0]
click at [269, 109] on span "connectWallet" at bounding box center [255, 109] width 59 height 10
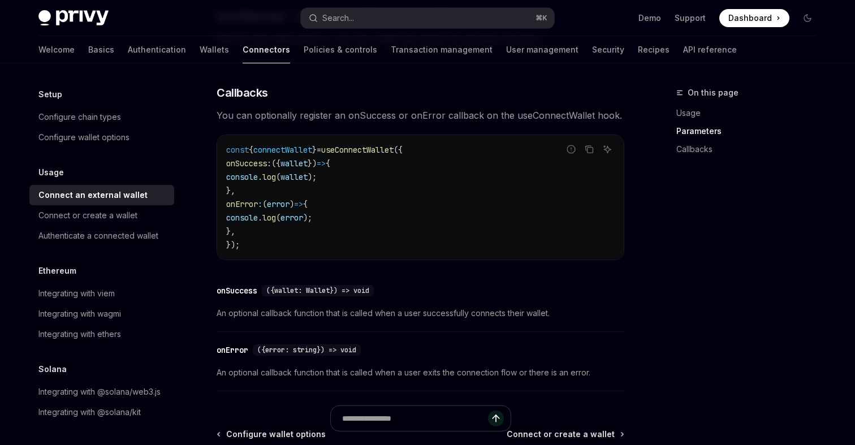
scroll to position [660, 0]
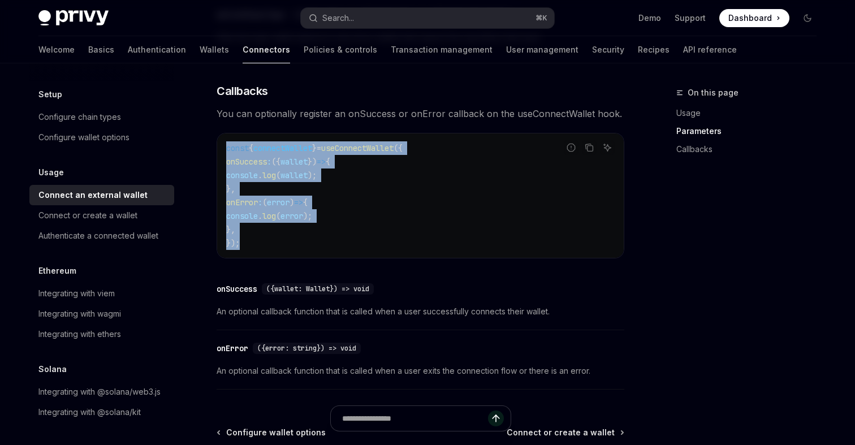
drag, startPoint x: 227, startPoint y: 153, endPoint x: 244, endPoint y: 248, distance: 96.1
click at [244, 248] on code "const { connectWallet } = useConnectWallet ({ onSuccess : ({ wallet }) => { con…" at bounding box center [420, 195] width 389 height 109
click at [349, 146] on span "useConnectWallet" at bounding box center [357, 148] width 72 height 10
drag, startPoint x: 340, startPoint y: 150, endPoint x: 256, endPoint y: 247, distance: 127.9
click at [256, 247] on code "const { connectWallet } = useConnectWallet ({ onSuccess : ({ wallet }) => { con…" at bounding box center [420, 195] width 389 height 109
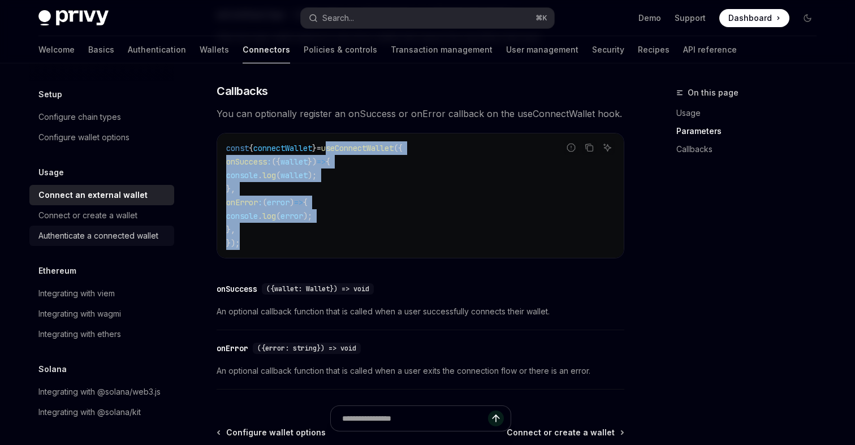
click at [109, 240] on div "Authenticate a connected wallet" at bounding box center [98, 236] width 120 height 14
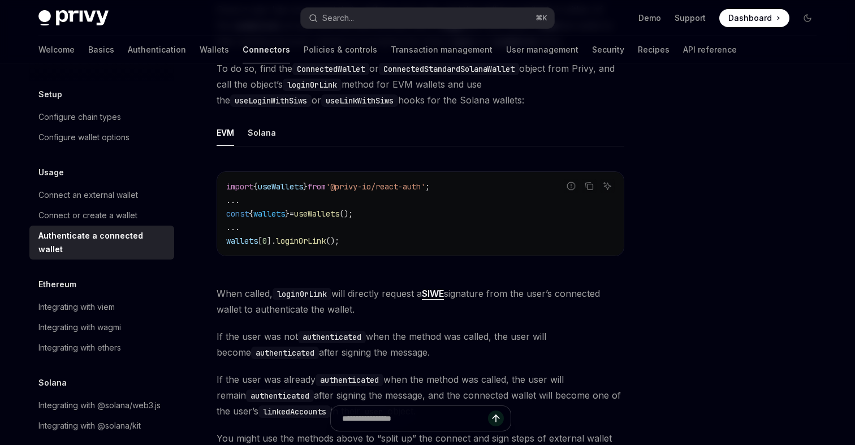
scroll to position [184, 0]
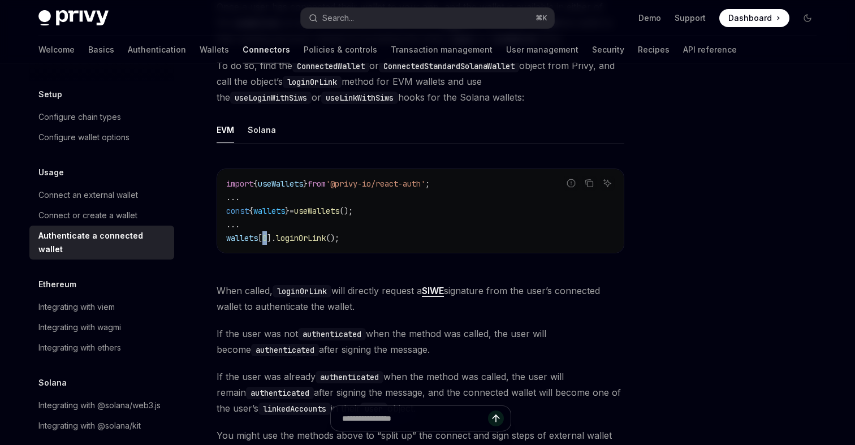
click at [267, 239] on span "0" at bounding box center [264, 238] width 5 height 10
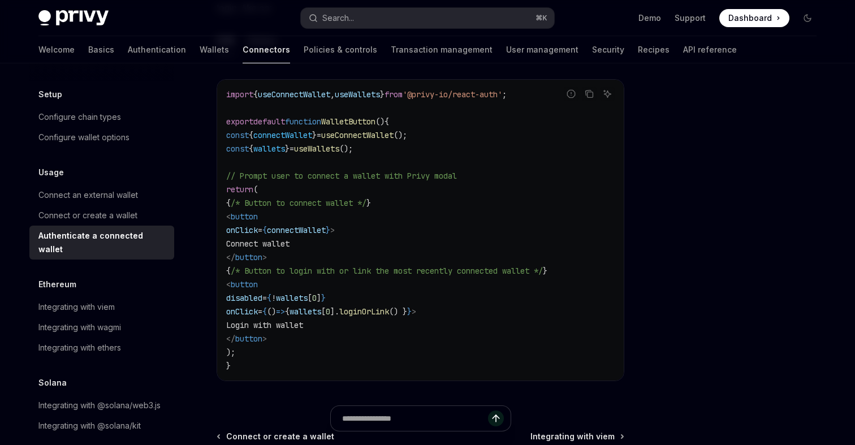
scroll to position [635, 0]
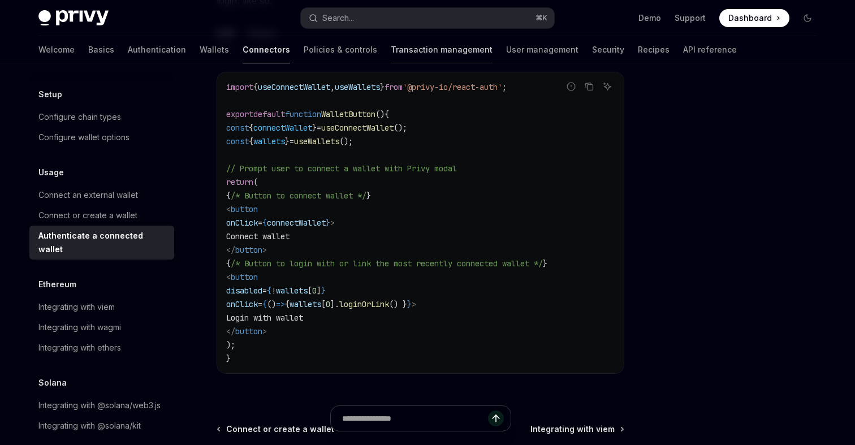
click at [391, 50] on link "Transaction management" at bounding box center [442, 49] width 102 height 27
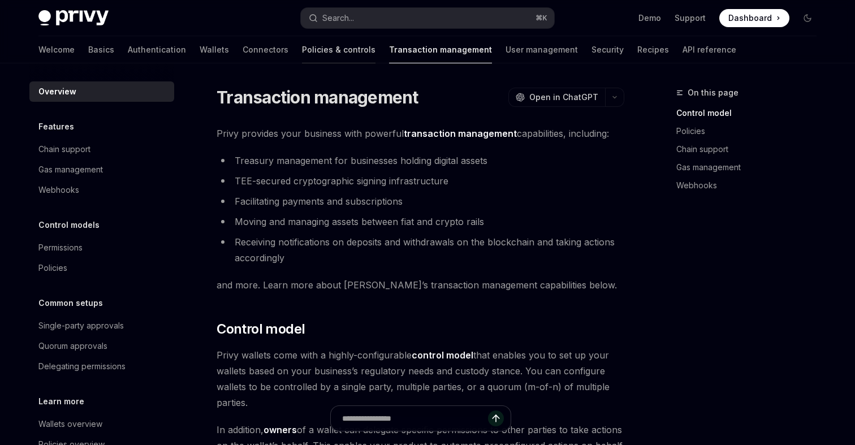
click at [302, 53] on link "Policies & controls" at bounding box center [339, 49] width 74 height 27
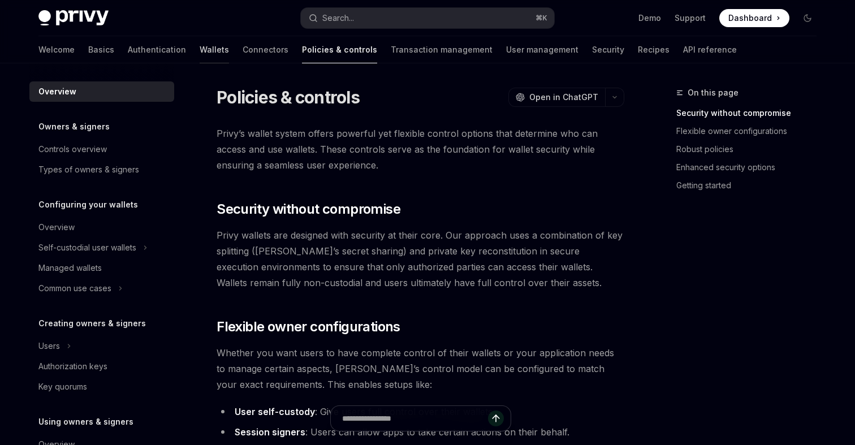
click at [200, 52] on link "Wallets" at bounding box center [214, 49] width 29 height 27
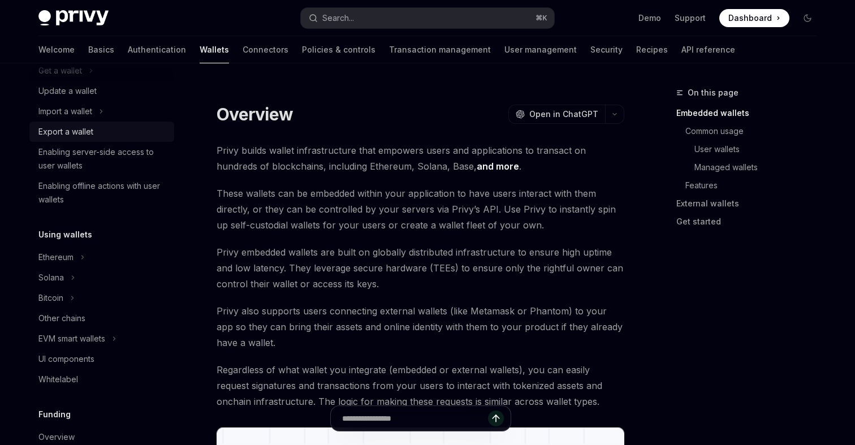
scroll to position [157, 0]
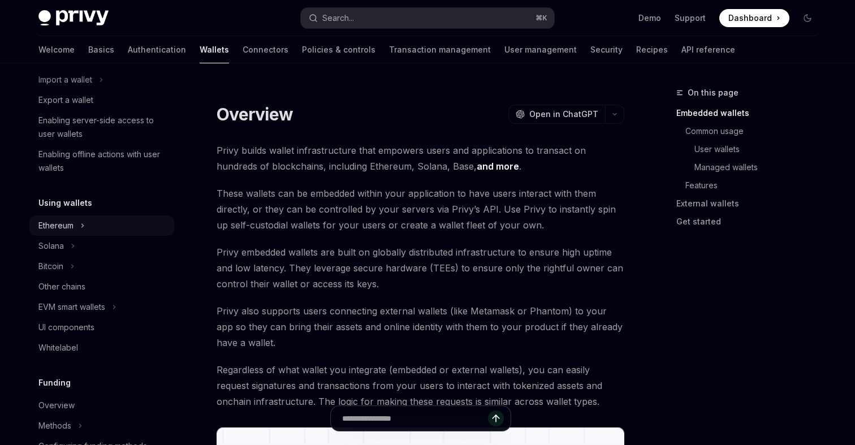
click at [83, 226] on icon "Toggle Ethereum section" at bounding box center [83, 225] width 2 height 3
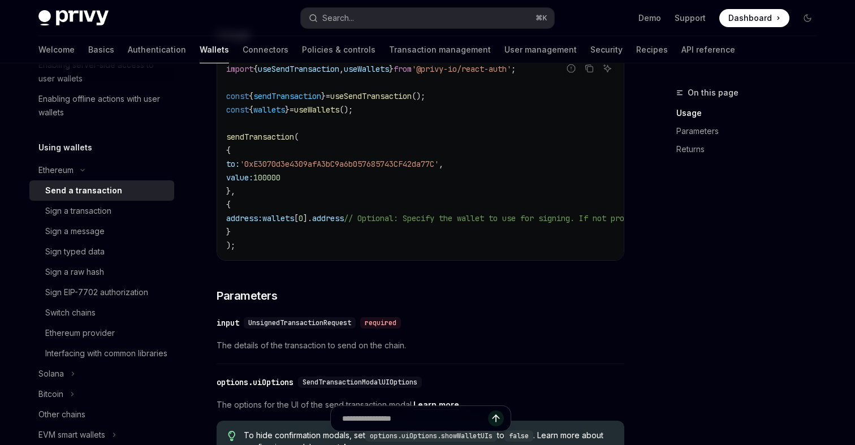
scroll to position [258, 0]
click at [92, 210] on div "Sign a transaction" at bounding box center [78, 211] width 66 height 14
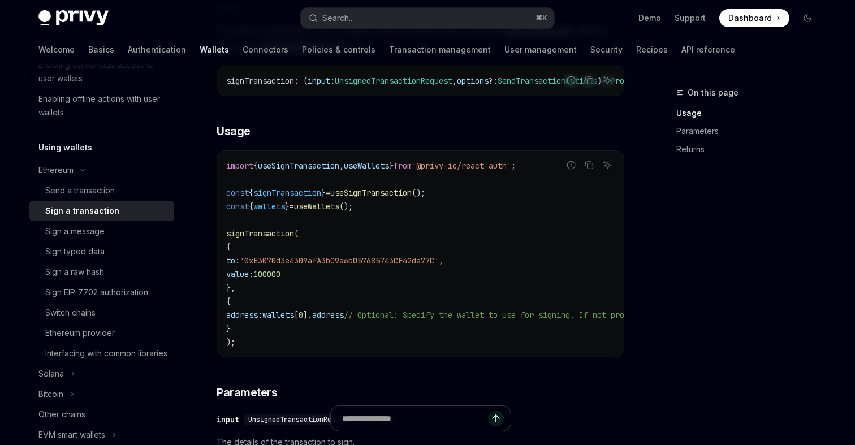
scroll to position [168, 0]
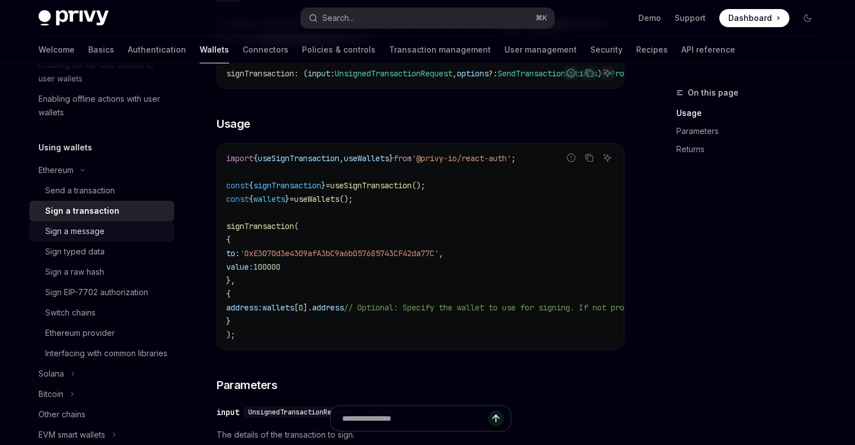
click at [80, 235] on div "Sign a message" at bounding box center [74, 232] width 59 height 14
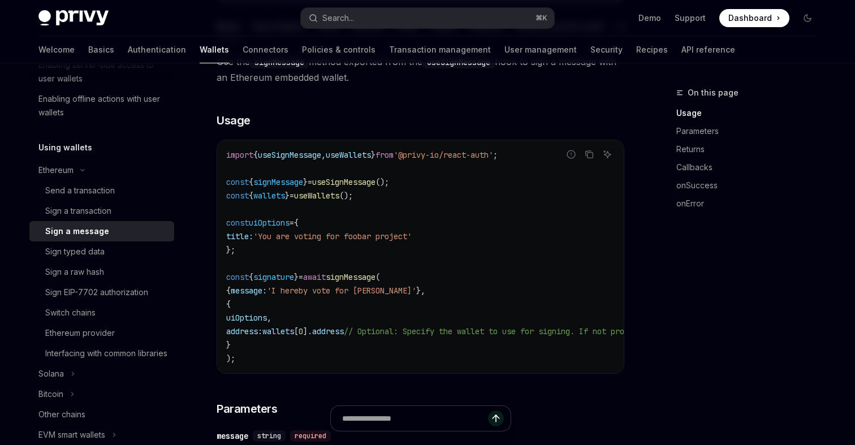
scroll to position [181, 0]
click at [76, 243] on link "Sign typed data" at bounding box center [101, 252] width 145 height 20
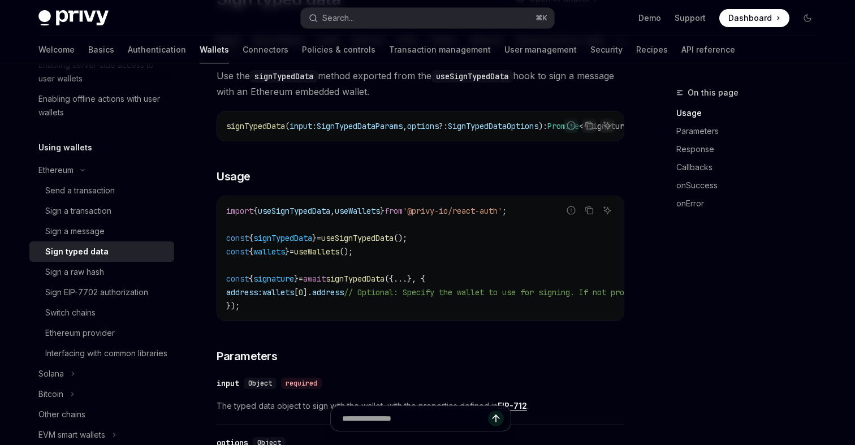
scroll to position [131, 0]
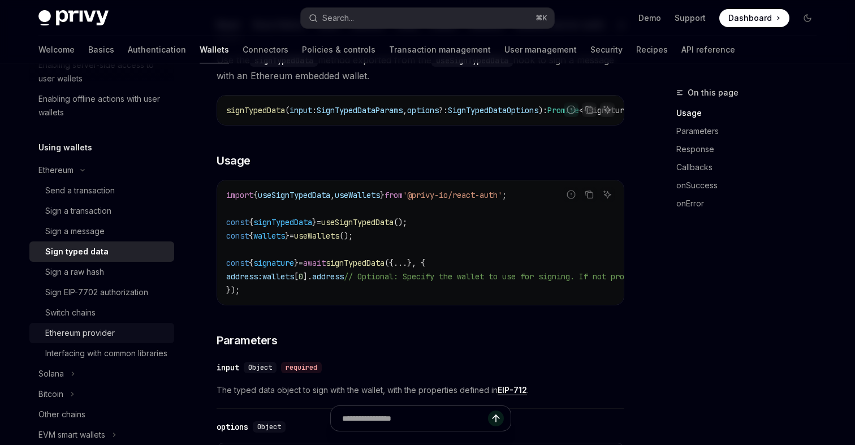
click at [97, 337] on div "Ethereum provider" at bounding box center [80, 333] width 70 height 14
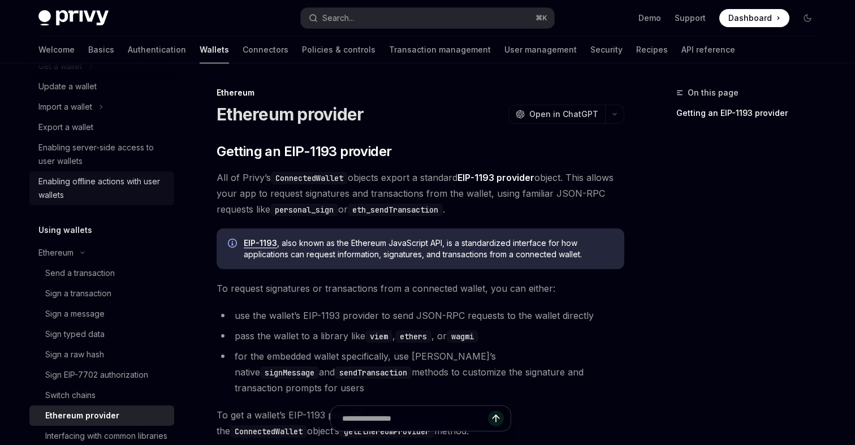
scroll to position [223, 0]
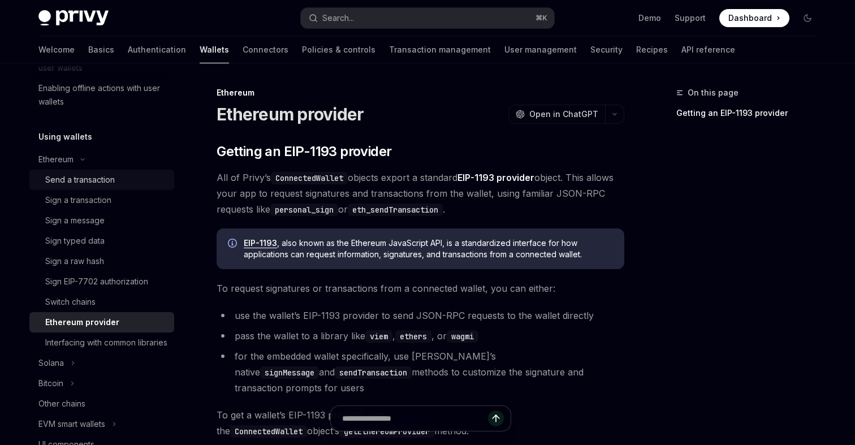
click at [86, 174] on div "Send a transaction" at bounding box center [80, 180] width 70 height 14
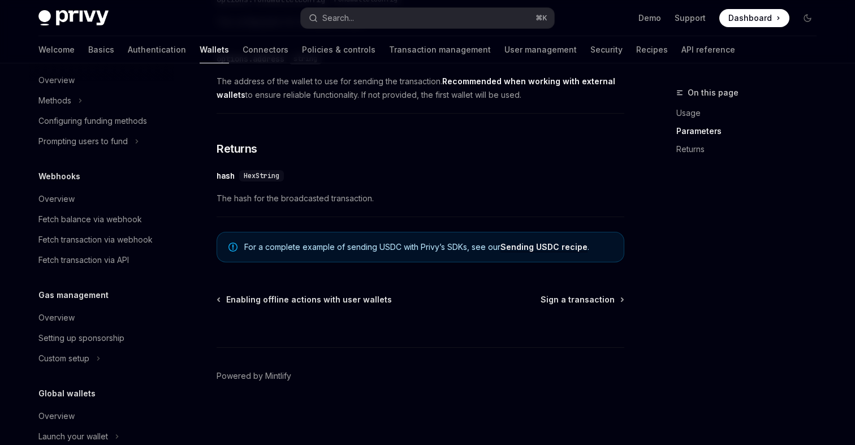
scroll to position [723, 0]
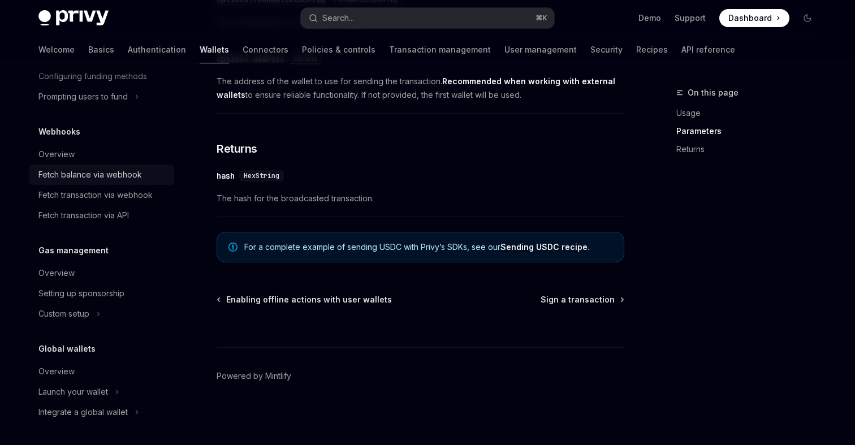
click at [131, 175] on div "Fetch balance via webhook" at bounding box center [90, 175] width 104 height 14
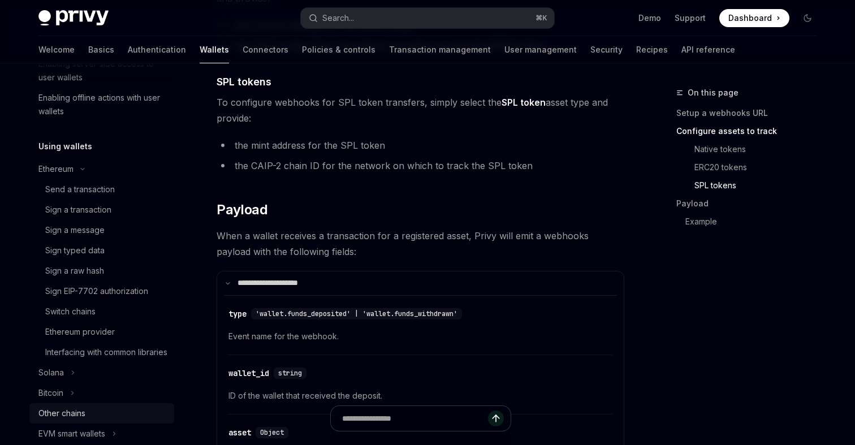
scroll to position [200, 0]
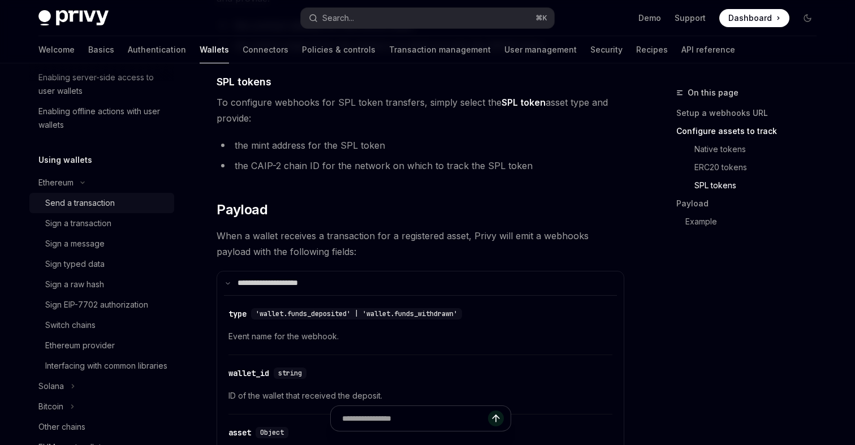
click at [90, 204] on div "Send a transaction" at bounding box center [80, 203] width 70 height 14
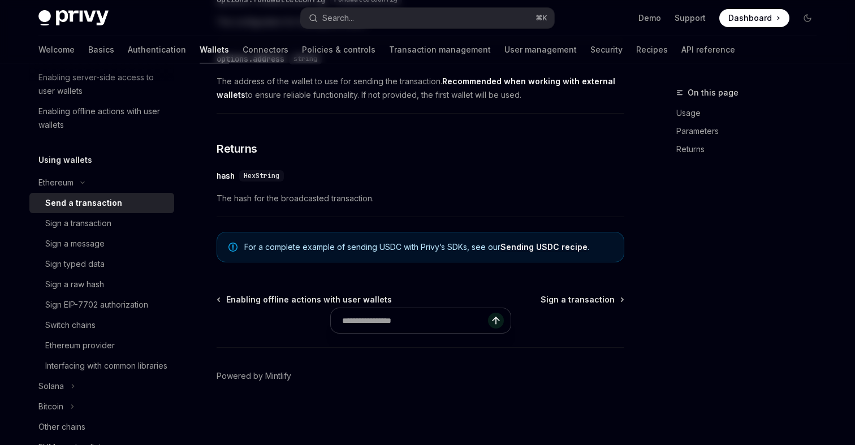
type textarea "*"
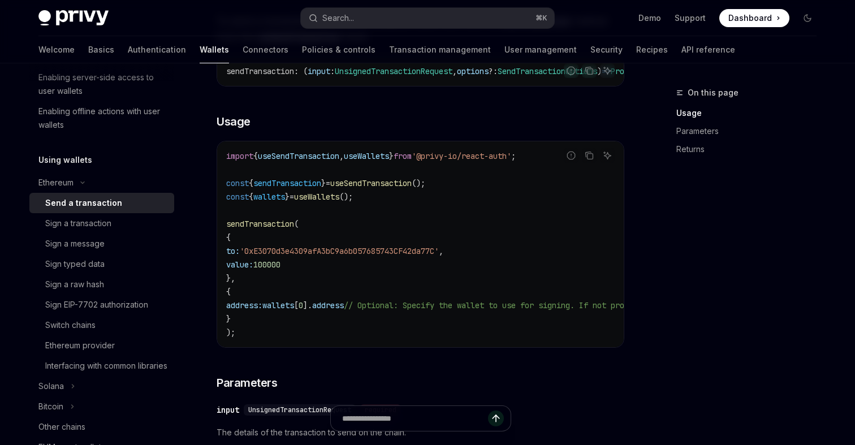
scroll to position [173, 0]
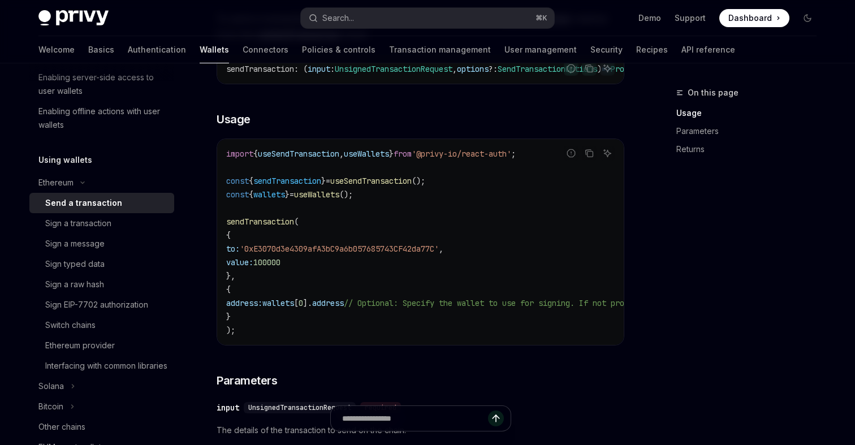
click at [295, 184] on span "sendTransaction" at bounding box center [287, 181] width 68 height 10
click at [308, 186] on span "sendTransaction" at bounding box center [287, 181] width 68 height 10
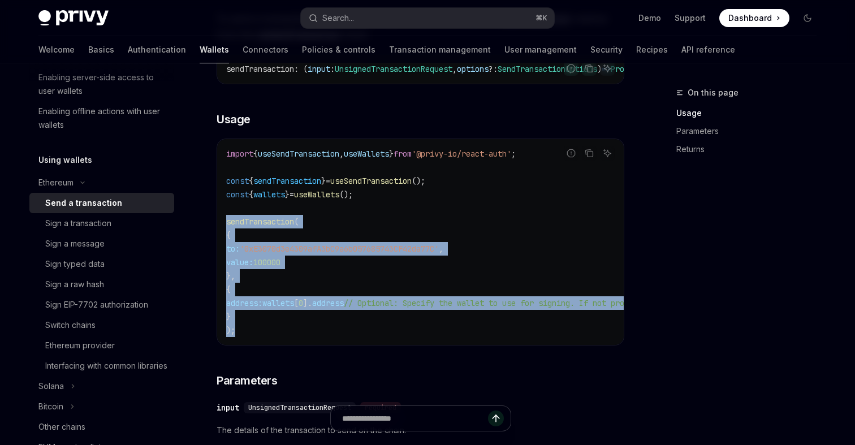
drag, startPoint x: 238, startPoint y: 336, endPoint x: 223, endPoint y: 227, distance: 109.6
click at [223, 227] on div "import { useSendTransaction , useWallets } from '@privy-io/react-auth' ; const …" at bounding box center [420, 242] width 407 height 206
click at [408, 18] on button "Search... ⌘ K" at bounding box center [427, 18] width 253 height 20
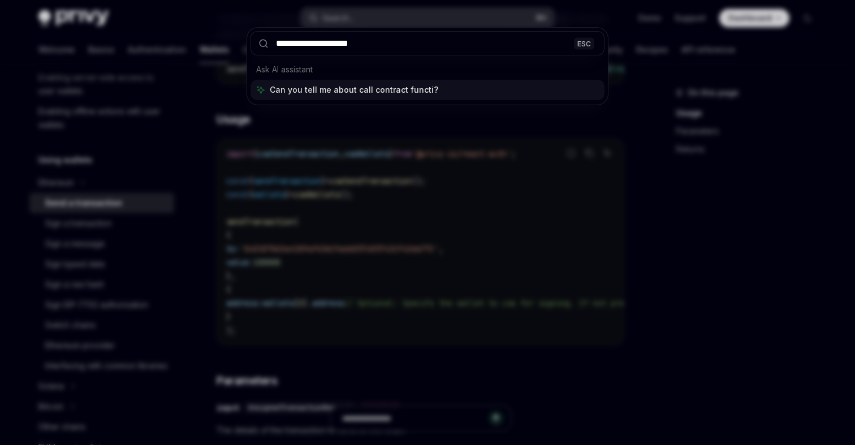
type input "**********"
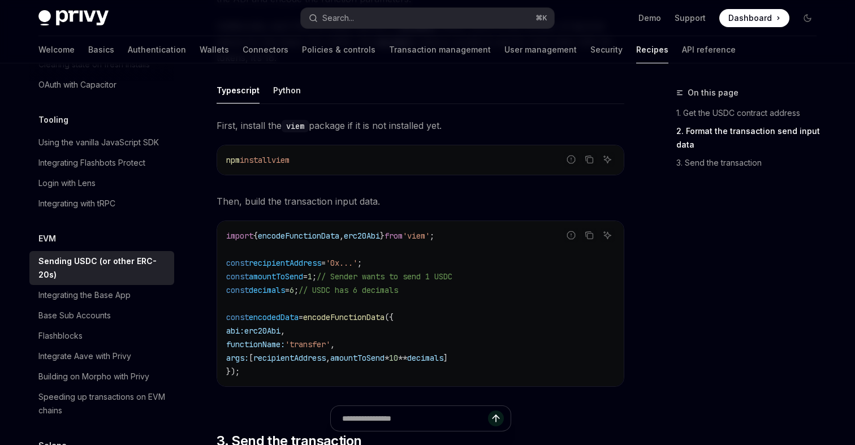
scroll to position [495, 0]
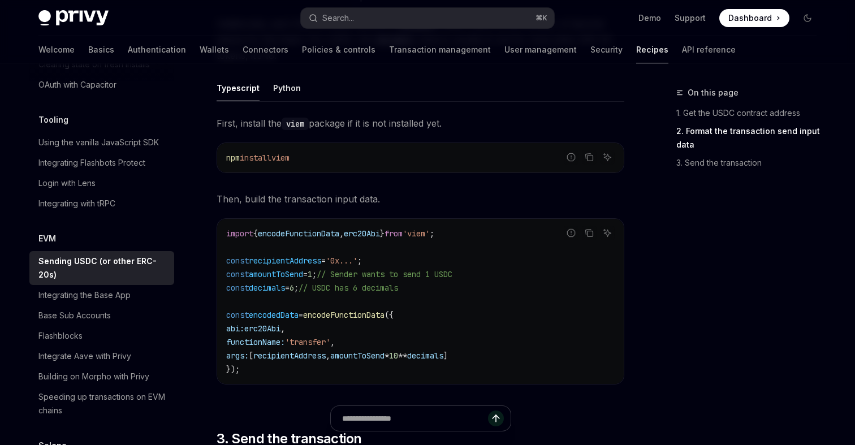
click at [375, 313] on span "encodeFunctionData" at bounding box center [343, 315] width 81 height 10
click at [281, 330] on span "erc20Abi" at bounding box center [262, 329] width 36 height 10
click at [364, 317] on span "encodeFunctionData" at bounding box center [343, 315] width 81 height 10
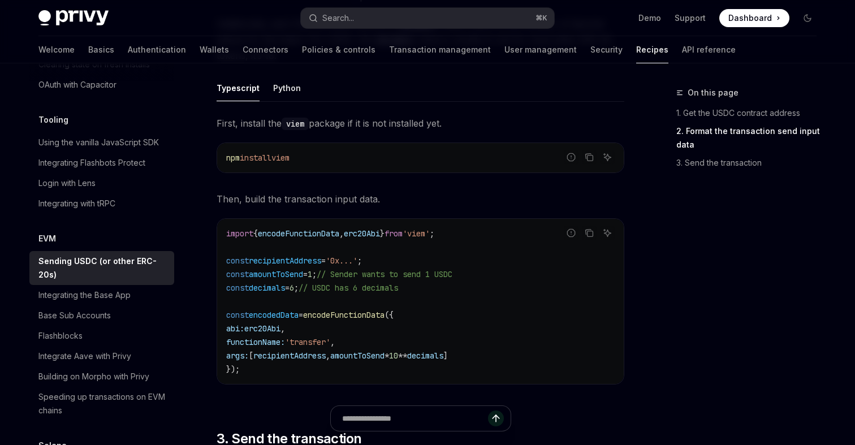
click at [364, 317] on span "encodeFunctionData" at bounding box center [343, 315] width 81 height 10
click at [401, 179] on div "First, install the viem package if it is not installed yet. Report incorrect co…" at bounding box center [421, 258] width 408 height 287
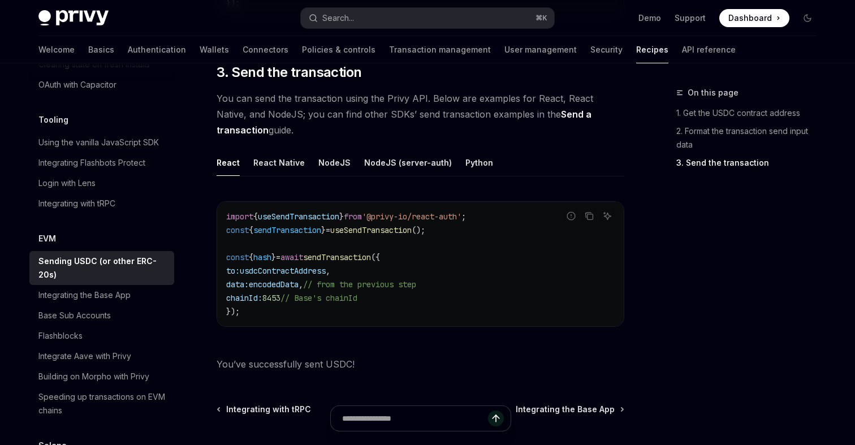
scroll to position [863, 0]
click at [303, 270] on span "usdcContractAddress" at bounding box center [283, 270] width 86 height 10
click at [295, 285] on span "encodedData" at bounding box center [274, 283] width 50 height 10
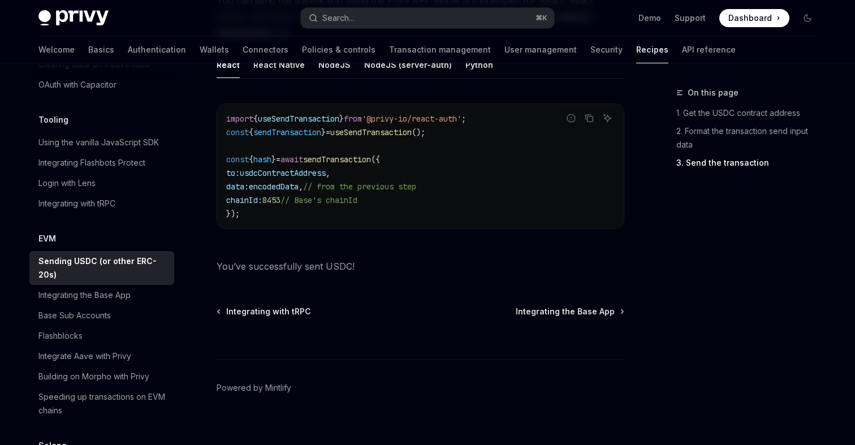
scroll to position [972, 0]
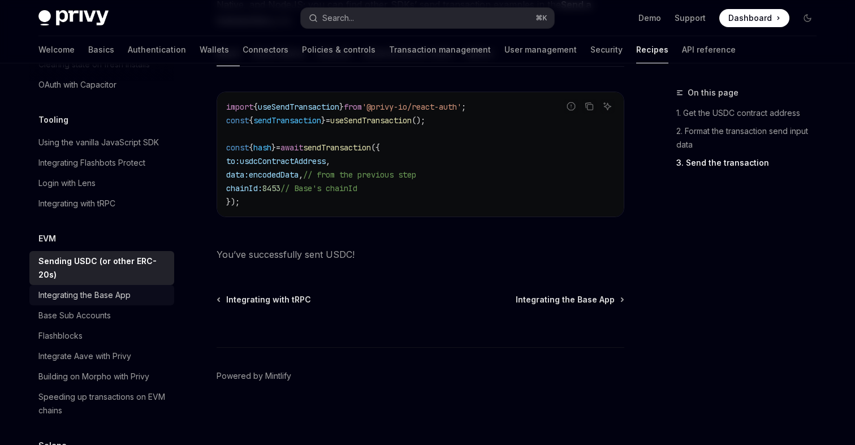
click at [85, 288] on div "Integrating the Base App" at bounding box center [84, 295] width 92 height 14
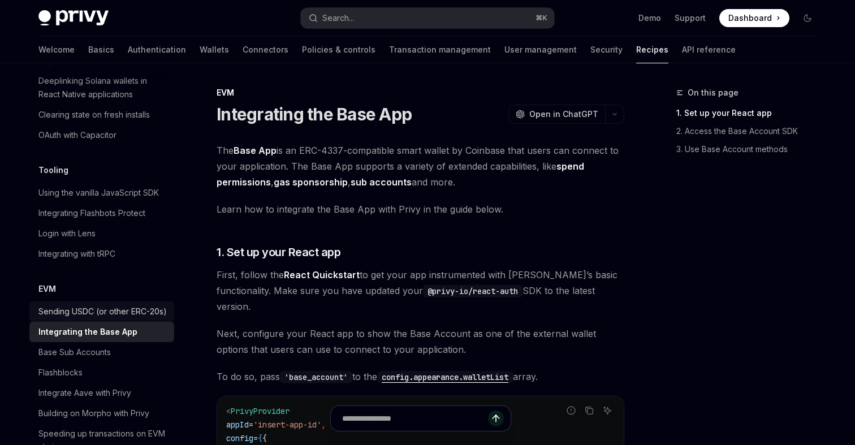
scroll to position [1398, 0]
click at [111, 303] on div "Sending USDC (or other ERC-20s)" at bounding box center [102, 310] width 128 height 14
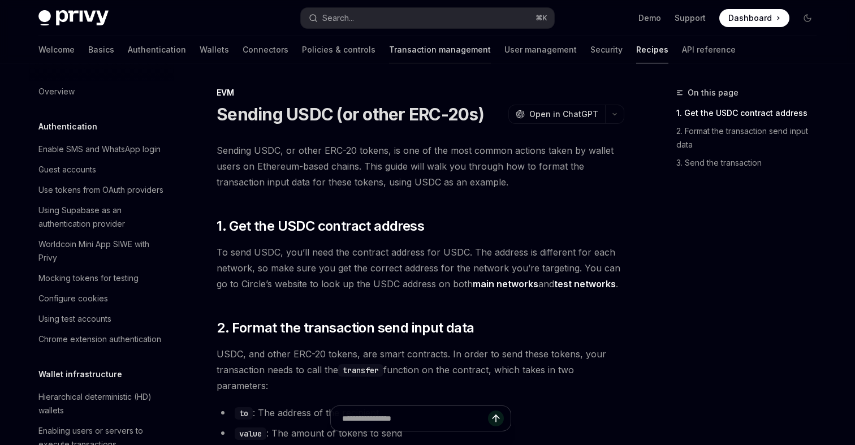
click at [389, 54] on link "Transaction management" at bounding box center [440, 49] width 102 height 27
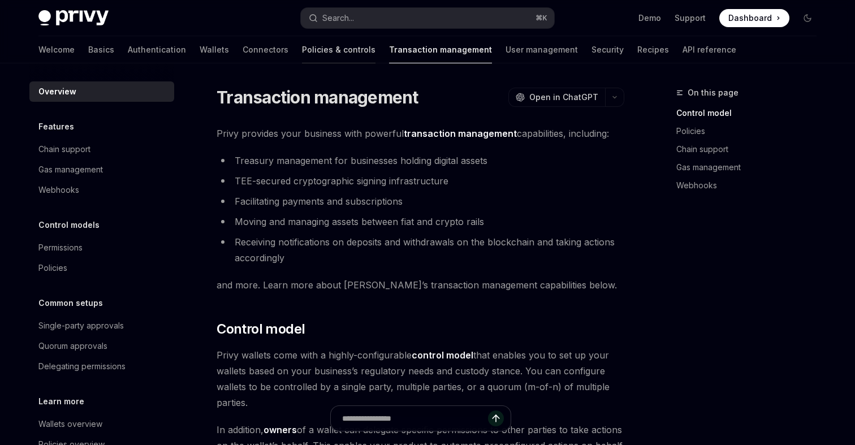
click at [302, 53] on link "Policies & controls" at bounding box center [339, 49] width 74 height 27
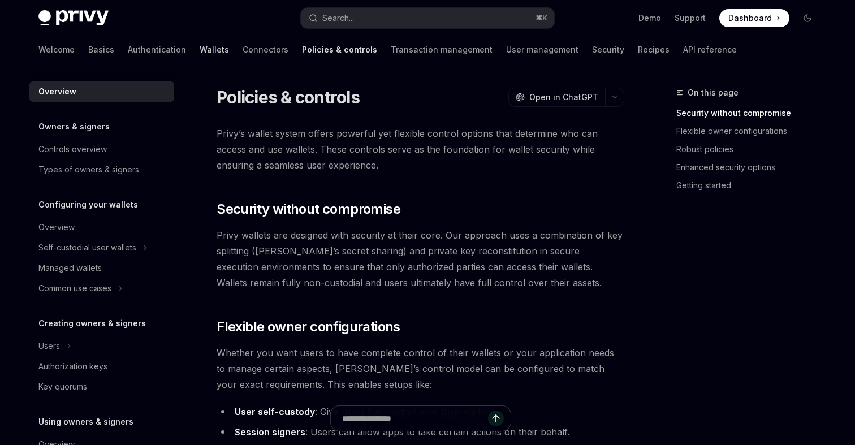
click at [200, 52] on link "Wallets" at bounding box center [214, 49] width 29 height 27
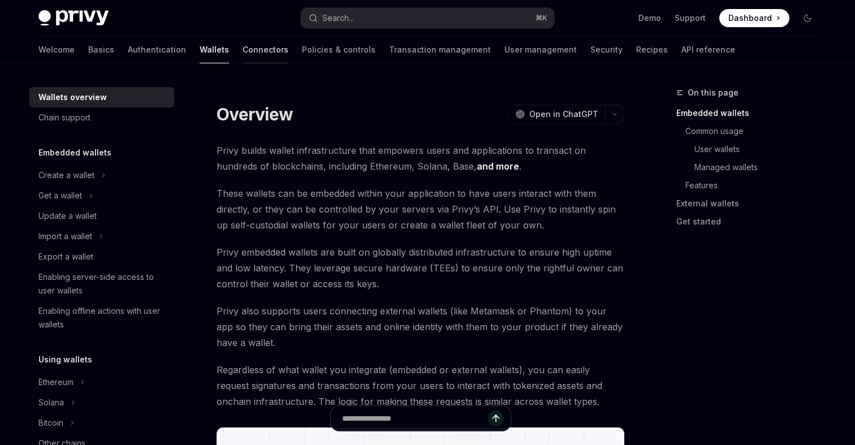
click at [243, 45] on link "Connectors" at bounding box center [266, 49] width 46 height 27
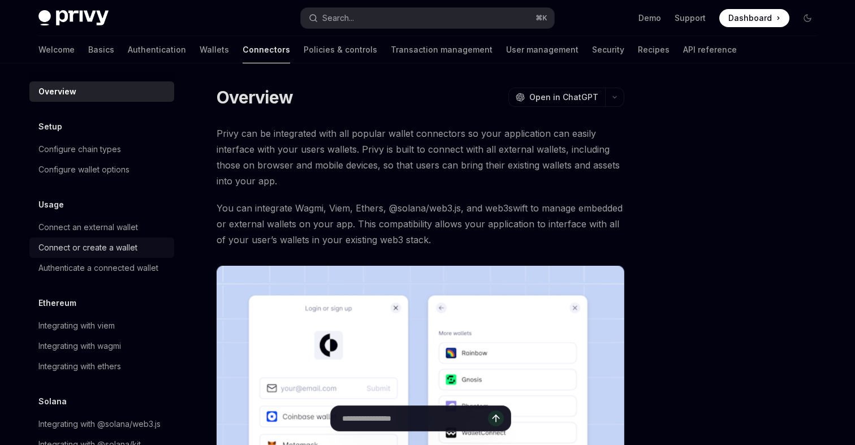
scroll to position [32, 0]
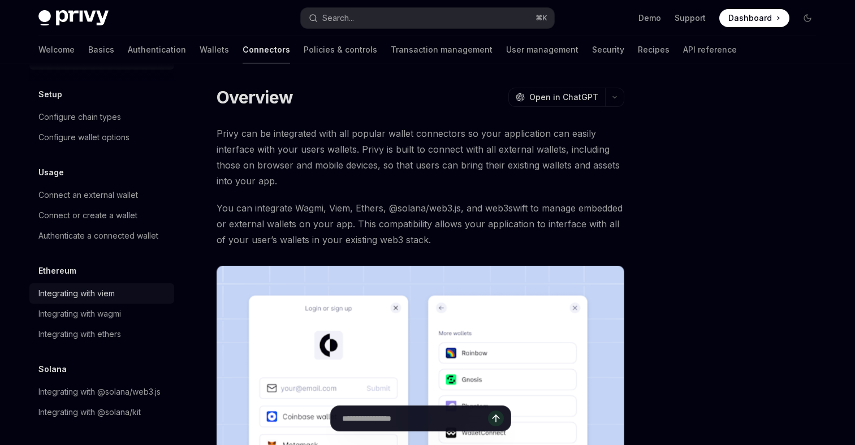
click at [110, 293] on div "Integrating with viem" at bounding box center [76, 294] width 76 height 14
type textarea "*"
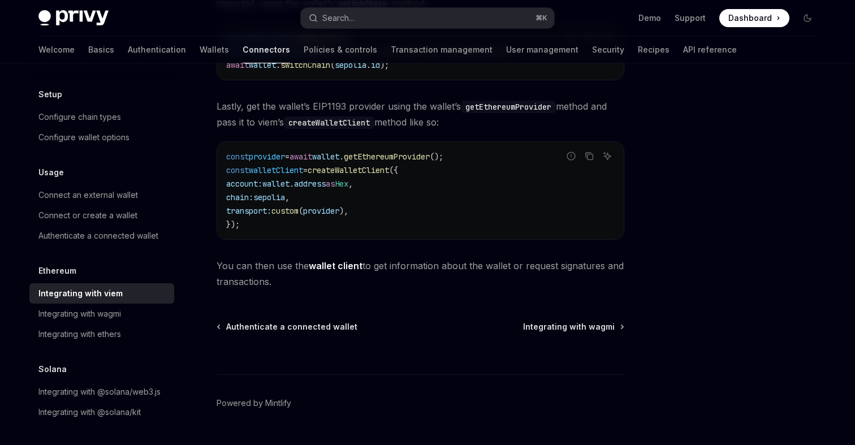
scroll to position [331, 0]
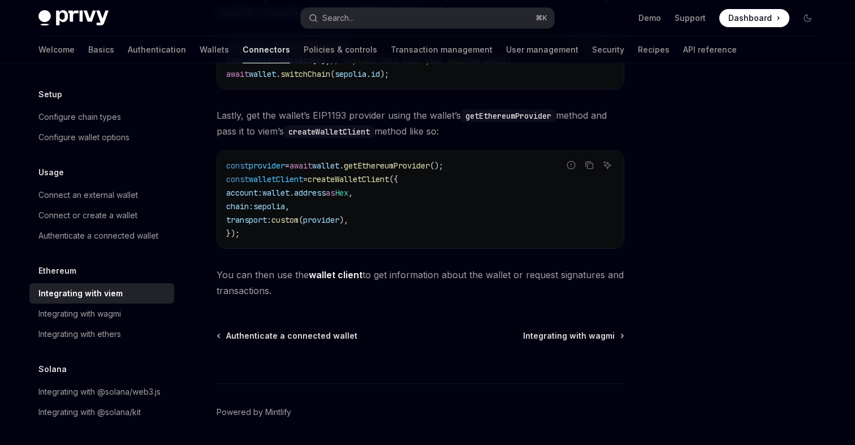
click at [279, 164] on span "provider" at bounding box center [267, 166] width 36 height 10
